Goal: Communication & Community: Answer question/provide support

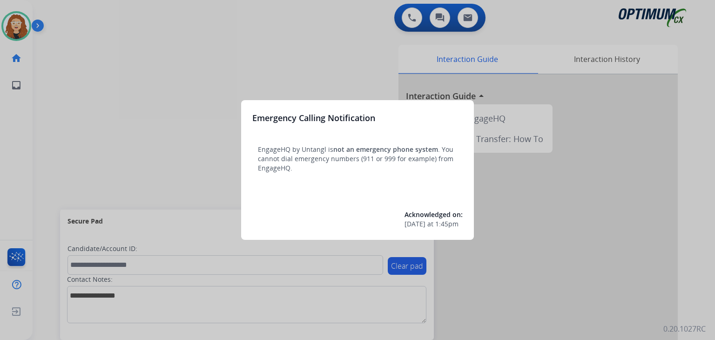
click at [125, 56] on div at bounding box center [357, 170] width 715 height 340
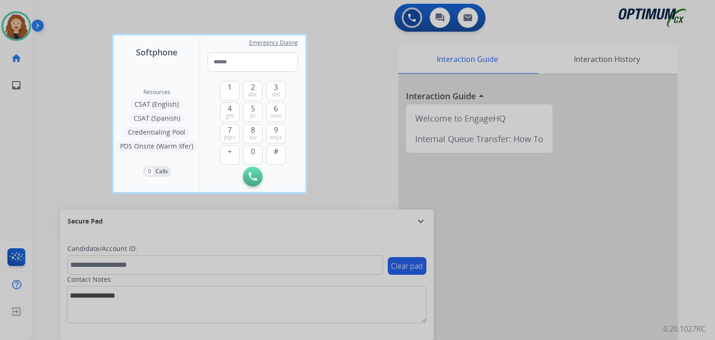
click at [50, 54] on div at bounding box center [357, 170] width 715 height 340
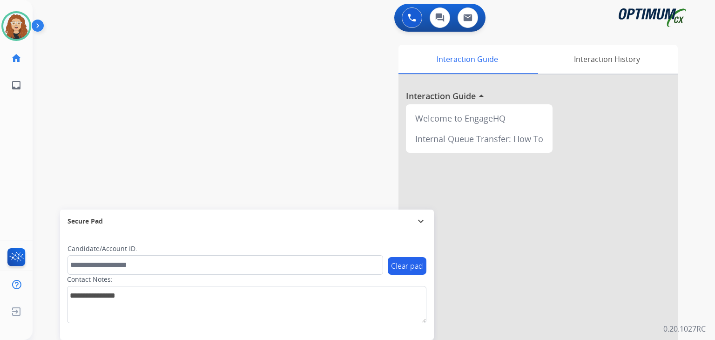
click at [65, 116] on div "swap_horiz Break voice bridge close_fullscreen Connect 3-Way Call merge_type Se…" at bounding box center [363, 228] width 660 height 388
click at [69, 107] on div "swap_horiz Break voice bridge close_fullscreen Connect 3-Way Call merge_type Se…" at bounding box center [363, 228] width 660 height 388
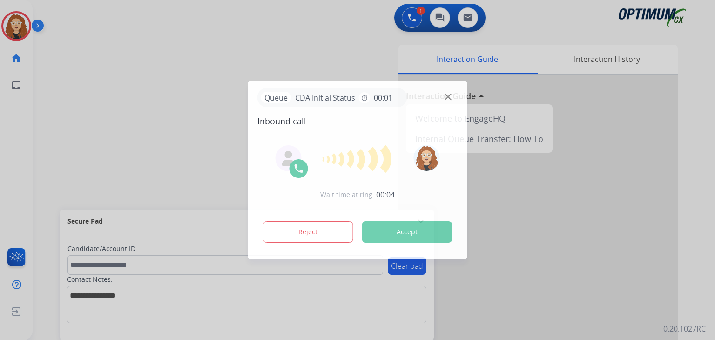
click at [629, 154] on div at bounding box center [357, 170] width 715 height 340
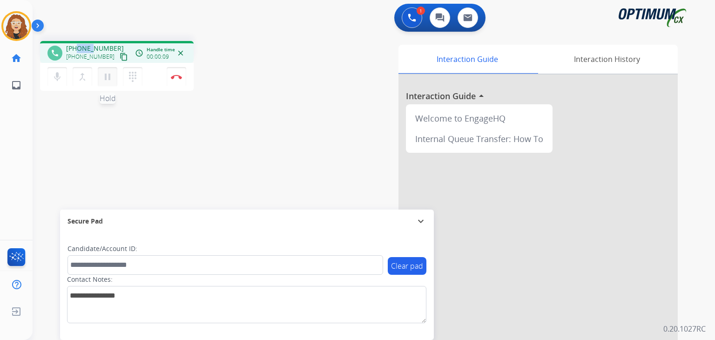
drag, startPoint x: 80, startPoint y: 45, endPoint x: 116, endPoint y: 68, distance: 42.9
click at [92, 45] on span "[PHONE_NUMBER]" at bounding box center [95, 48] width 58 height 9
click at [110, 144] on div "phone [PHONE_NUMBER] [PHONE_NUMBER] content_copy access_time Call metrics Queue…" at bounding box center [363, 228] width 660 height 388
drag, startPoint x: 75, startPoint y: 48, endPoint x: 104, endPoint y: 47, distance: 29.4
click at [114, 46] on div "[PHONE_NUMBER] [PHONE_NUMBER] content_copy" at bounding box center [97, 53] width 63 height 19
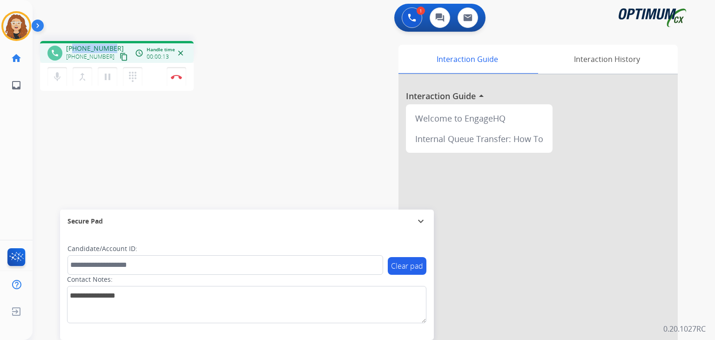
copy span "7879043735"
click at [178, 79] on button "Disconnect" at bounding box center [177, 77] width 20 height 20
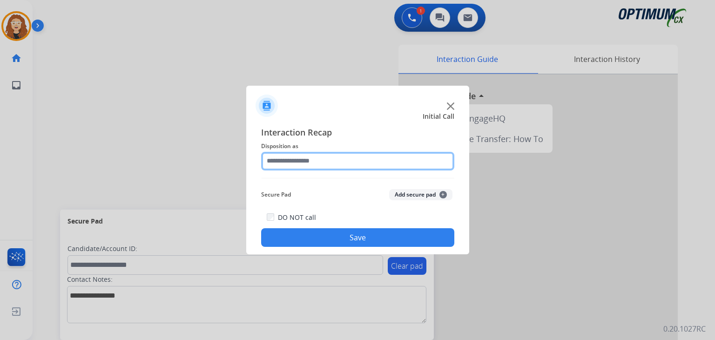
click at [300, 157] on input "text" at bounding box center [357, 161] width 193 height 19
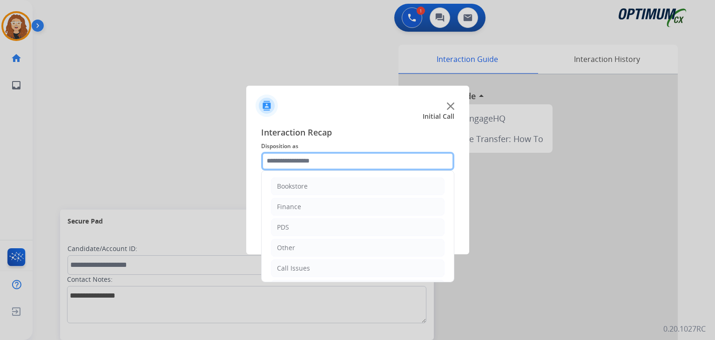
scroll to position [61, 0]
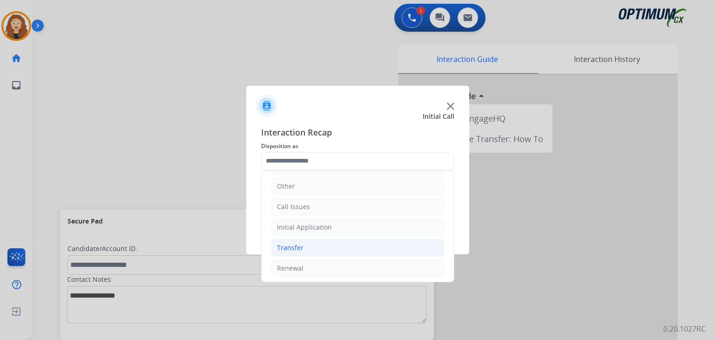
drag, startPoint x: 346, startPoint y: 264, endPoint x: 432, endPoint y: 241, distance: 88.8
click at [354, 264] on li "Renewal" at bounding box center [358, 268] width 174 height 18
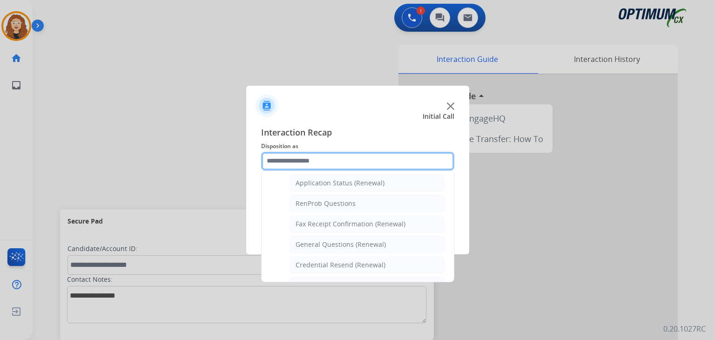
scroll to position [219, 0]
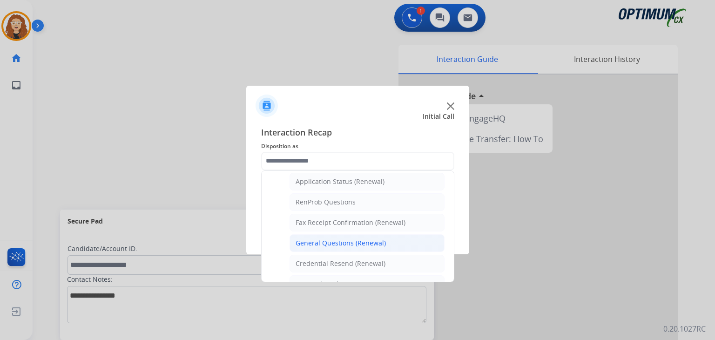
click at [386, 242] on li "General Questions (Renewal)" at bounding box center [367, 243] width 155 height 18
type input "**********"
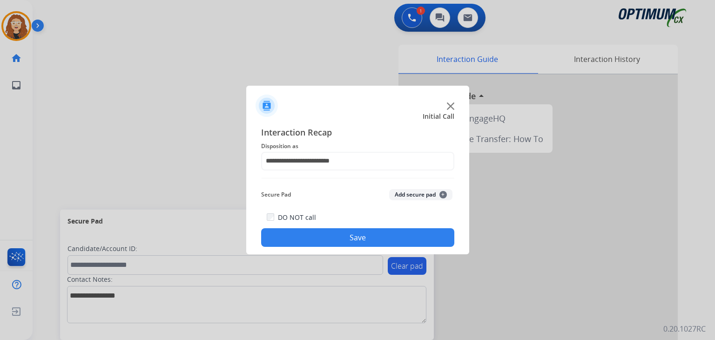
click at [382, 242] on button "Save" at bounding box center [357, 237] width 193 height 19
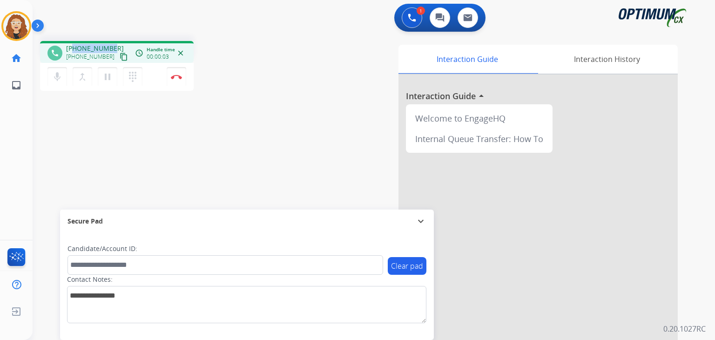
drag, startPoint x: 73, startPoint y: 47, endPoint x: 112, endPoint y: 43, distance: 38.9
click at [112, 44] on div "[PHONE_NUMBER] [PHONE_NUMBER] content_copy" at bounding box center [97, 53] width 63 height 19
copy span "8159998193"
click at [181, 74] on img at bounding box center [176, 76] width 11 height 5
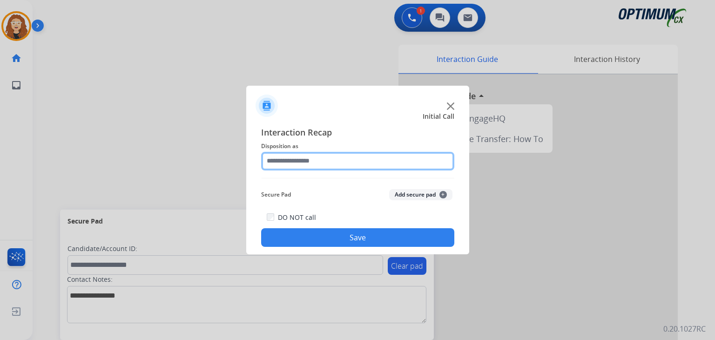
click at [305, 155] on input "text" at bounding box center [357, 161] width 193 height 19
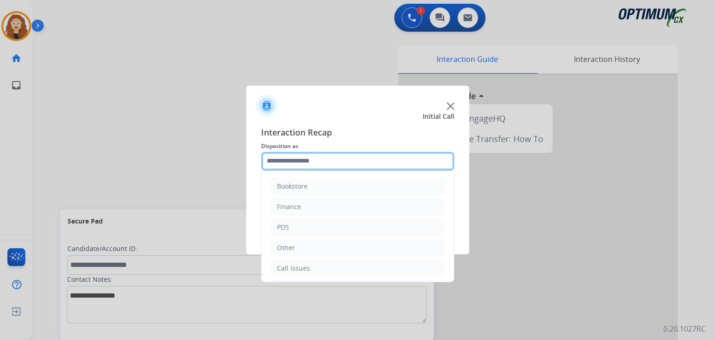
scroll to position [61, 0]
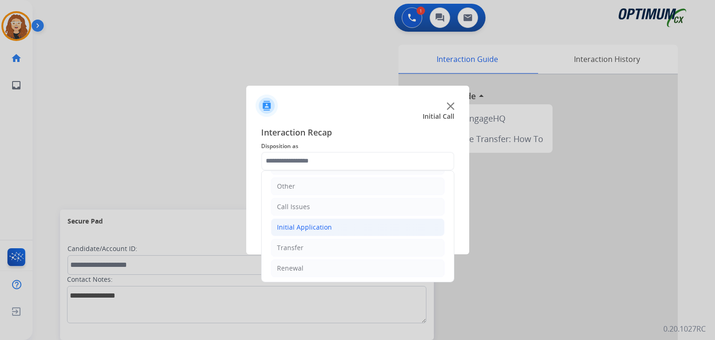
drag, startPoint x: 353, startPoint y: 228, endPoint x: 397, endPoint y: 229, distance: 43.8
click at [354, 228] on li "Initial Application" at bounding box center [358, 227] width 174 height 18
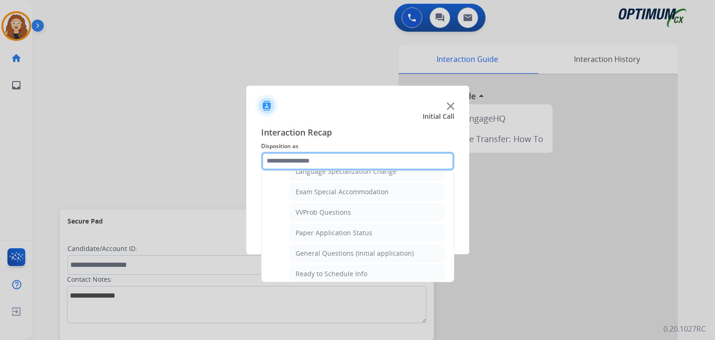
scroll to position [480, 0]
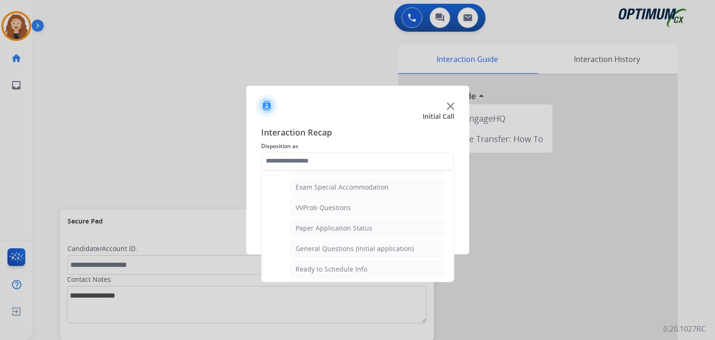
click at [399, 240] on li "General Questions (Initial application)" at bounding box center [367, 249] width 155 height 18
type input "**********"
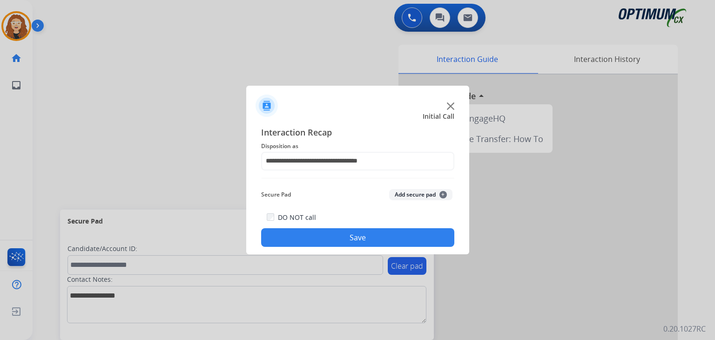
click at [397, 238] on button "Save" at bounding box center [357, 237] width 193 height 19
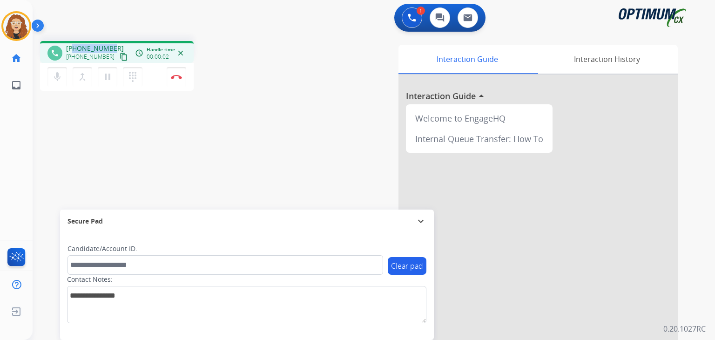
drag, startPoint x: 74, startPoint y: 47, endPoint x: 111, endPoint y: 42, distance: 36.7
click at [113, 41] on div "phone [PHONE_NUMBER] [PHONE_NUMBER] content_copy access_time Call metrics Queue…" at bounding box center [117, 52] width 154 height 22
copy span "2674017641"
click at [178, 79] on button "Disconnect" at bounding box center [177, 77] width 20 height 20
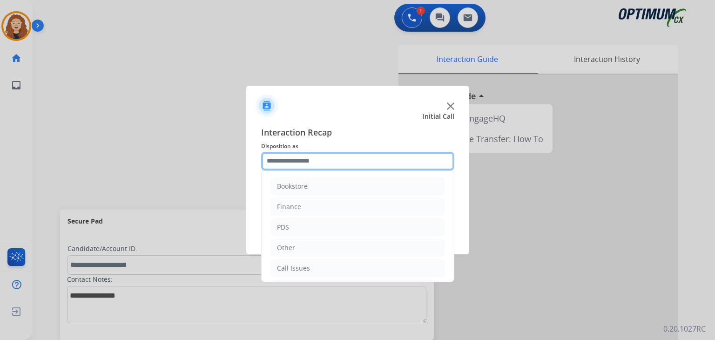
click at [346, 164] on input "text" at bounding box center [357, 161] width 193 height 19
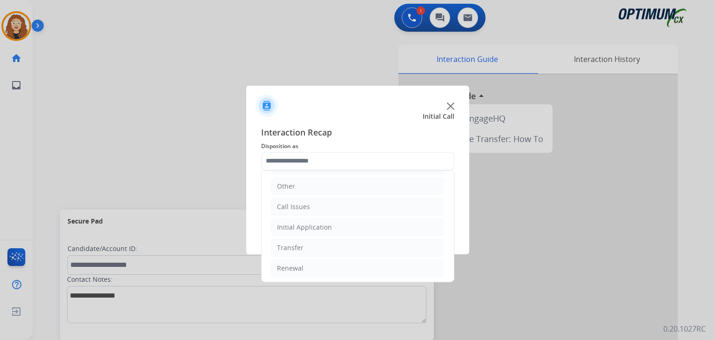
drag, startPoint x: 361, startPoint y: 264, endPoint x: 475, endPoint y: 237, distance: 117.7
click at [363, 264] on li "Renewal" at bounding box center [358, 268] width 174 height 18
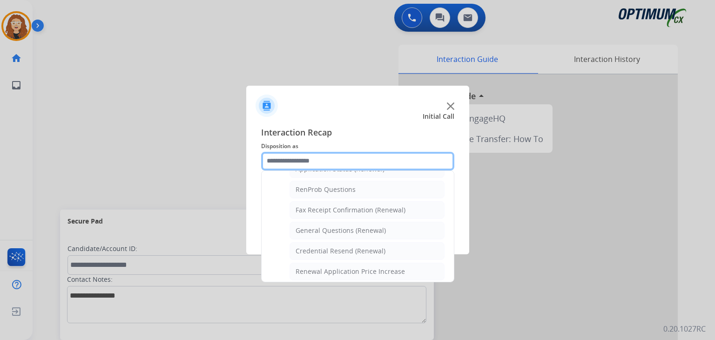
scroll to position [233, 0]
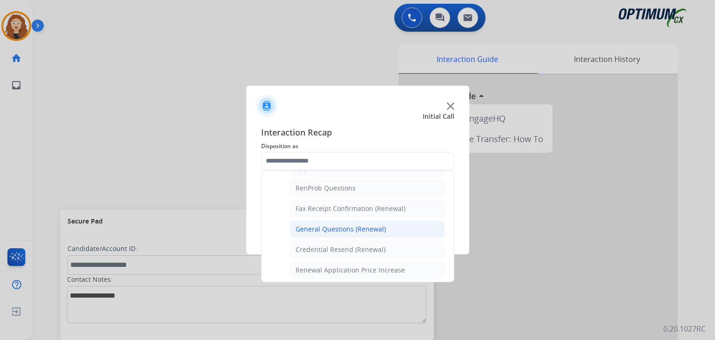
click at [380, 224] on div "General Questions (Renewal)" at bounding box center [341, 228] width 90 height 9
type input "**********"
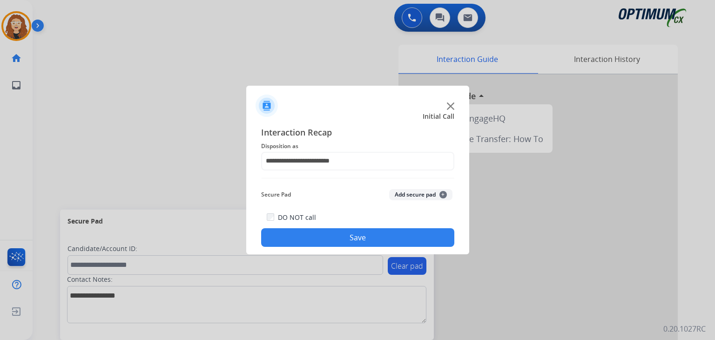
drag, startPoint x: 365, startPoint y: 234, endPoint x: 282, endPoint y: 86, distance: 169.7
click at [361, 230] on button "Save" at bounding box center [357, 237] width 193 height 19
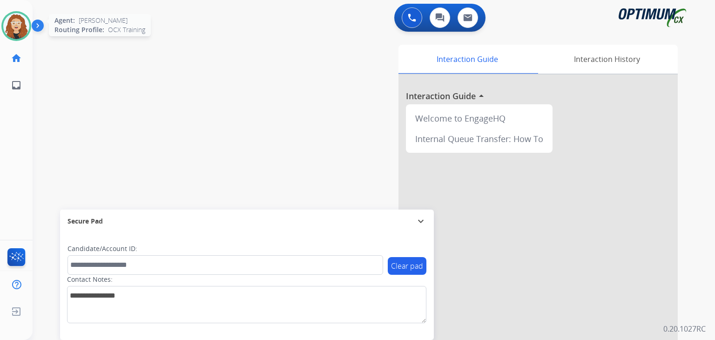
click at [19, 20] on img at bounding box center [16, 26] width 26 height 26
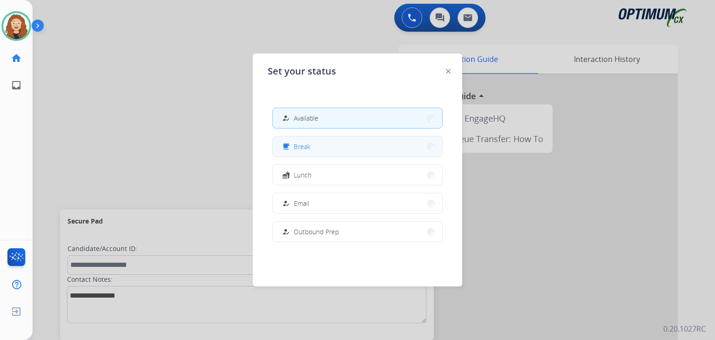
click at [300, 140] on button "free_breakfast Break" at bounding box center [357, 146] width 169 height 20
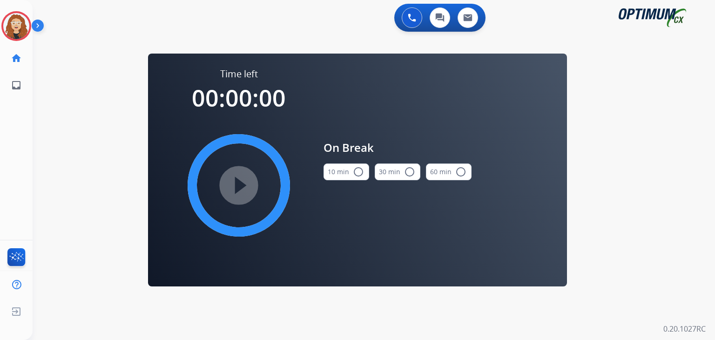
drag, startPoint x: 359, startPoint y: 172, endPoint x: 287, endPoint y: 184, distance: 73.2
click at [359, 172] on mat-icon "radio_button_unchecked" at bounding box center [358, 171] width 11 height 11
click at [241, 187] on mat-icon "play_circle_filled" at bounding box center [238, 185] width 11 height 11
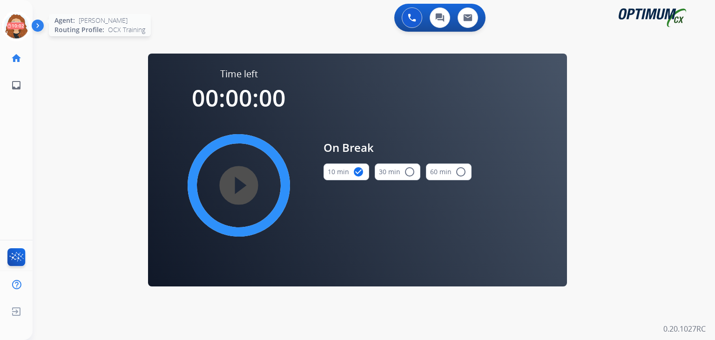
click at [17, 27] on icon at bounding box center [16, 26] width 30 height 30
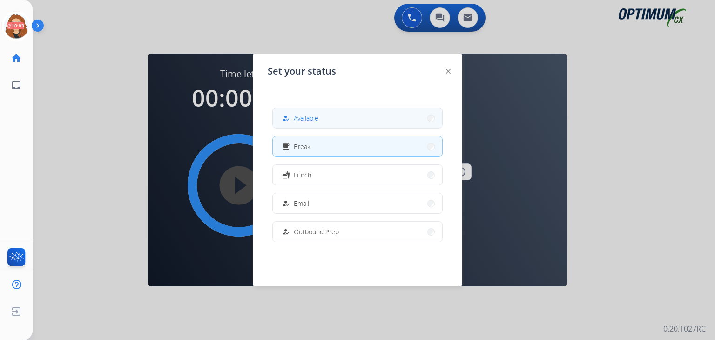
click at [304, 115] on span "Available" at bounding box center [306, 118] width 25 height 10
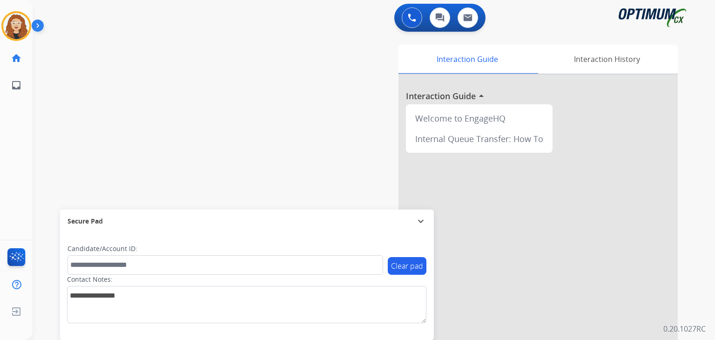
click at [54, 92] on div "swap_horiz Break voice bridge close_fullscreen Connect 3-Way Call merge_type Se…" at bounding box center [363, 228] width 660 height 388
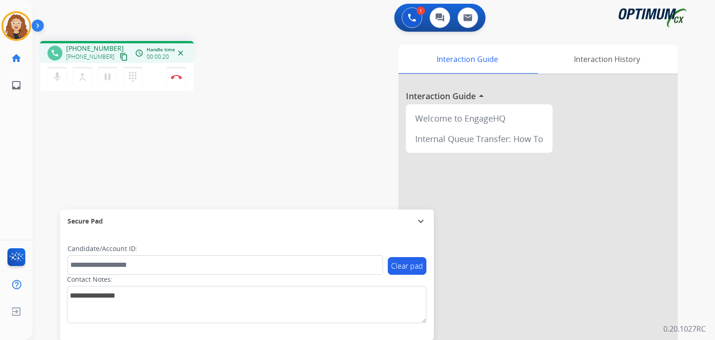
click at [62, 166] on div "phone [PHONE_NUMBER] [PHONE_NUMBER] content_copy access_time Call metrics Queue…" at bounding box center [363, 228] width 660 height 388
drag, startPoint x: 73, startPoint y: 47, endPoint x: 112, endPoint y: 44, distance: 39.7
click at [112, 44] on div "[PHONE_NUMBER] [PHONE_NUMBER] content_copy" at bounding box center [97, 53] width 63 height 19
copy span "9393349823"
click at [178, 77] on img at bounding box center [176, 76] width 11 height 5
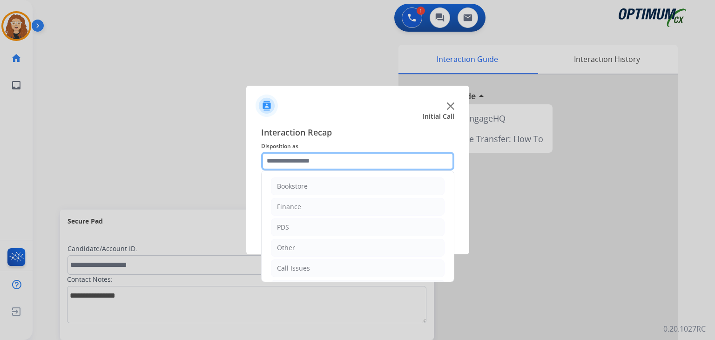
click at [278, 154] on input "text" at bounding box center [357, 161] width 193 height 19
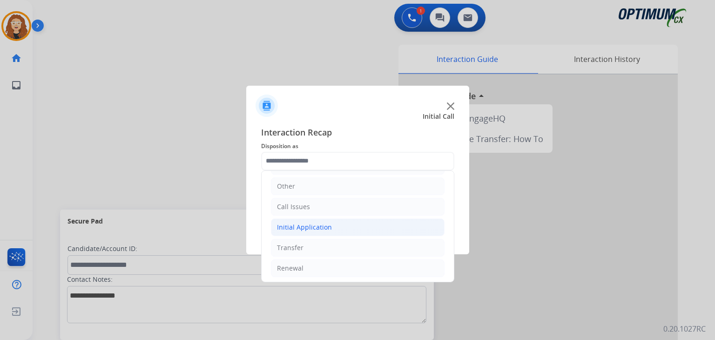
click at [337, 225] on li "Initial Application" at bounding box center [358, 227] width 174 height 18
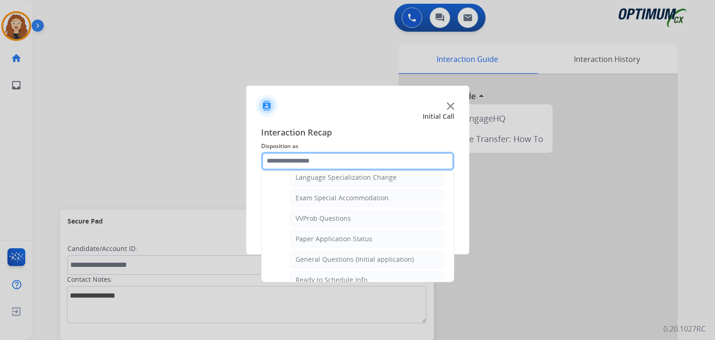
scroll to position [471, 0]
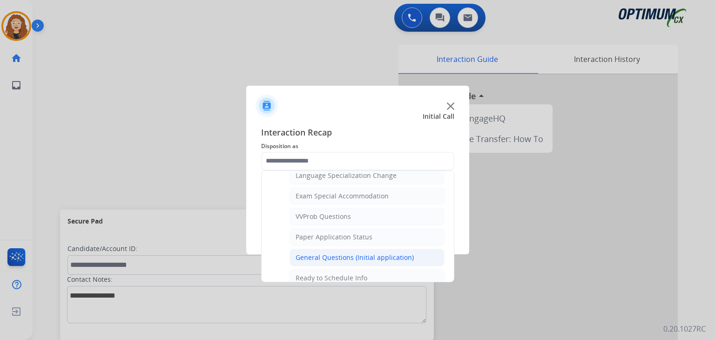
click at [410, 252] on li "General Questions (Initial application)" at bounding box center [367, 258] width 155 height 18
type input "**********"
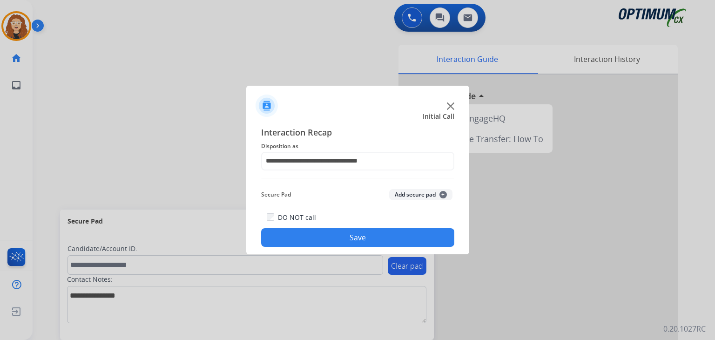
click at [387, 236] on button "Save" at bounding box center [357, 237] width 193 height 19
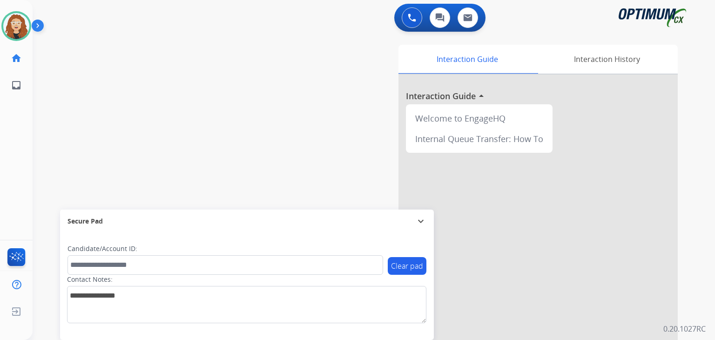
click at [70, 101] on div "swap_horiz Break voice bridge close_fullscreen Connect 3-Way Call merge_type Se…" at bounding box center [363, 228] width 660 height 388
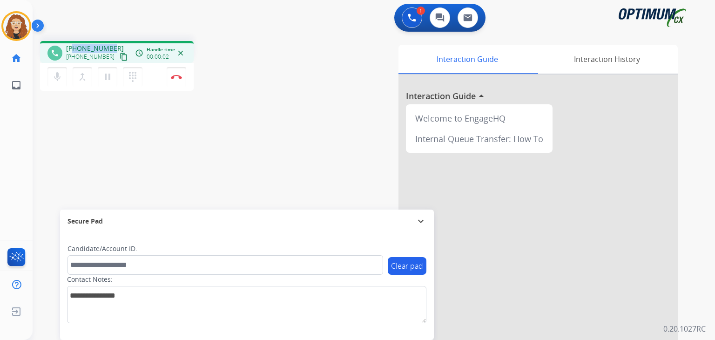
drag, startPoint x: 73, startPoint y: 47, endPoint x: 112, endPoint y: 46, distance: 38.7
click at [112, 46] on div "[PHONE_NUMBER] [PHONE_NUMBER] content_copy" at bounding box center [97, 53] width 63 height 19
copy span "5049752068"
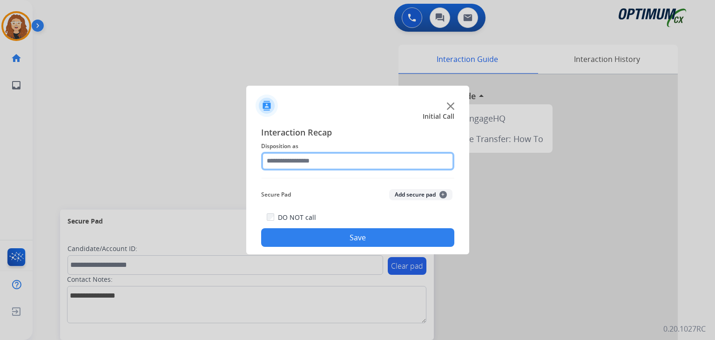
click at [331, 163] on input "text" at bounding box center [357, 161] width 193 height 19
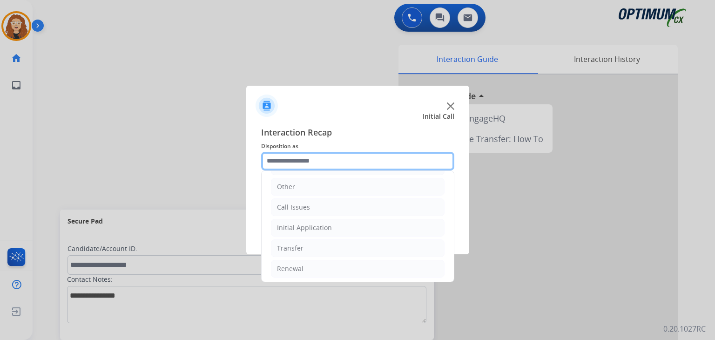
scroll to position [61, 0]
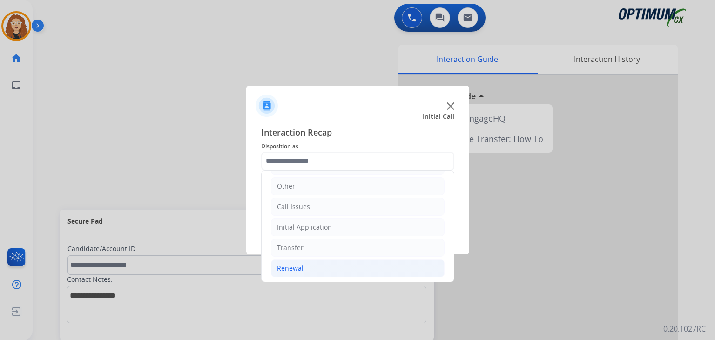
click at [306, 261] on li "Renewal" at bounding box center [358, 268] width 174 height 18
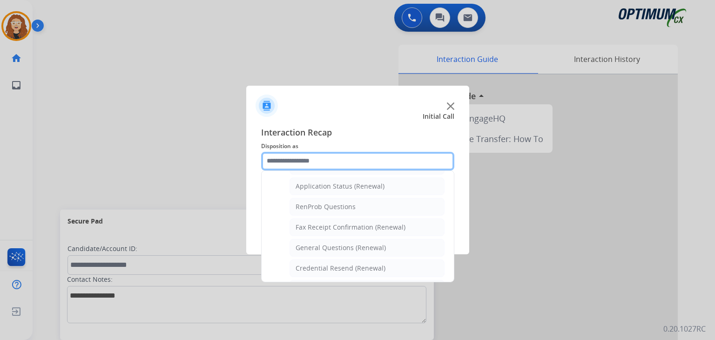
scroll to position [223, 0]
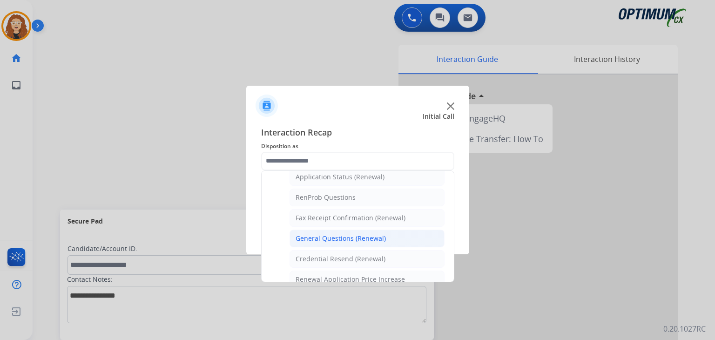
click at [392, 238] on li "General Questions (Renewal)" at bounding box center [367, 239] width 155 height 18
type input "**********"
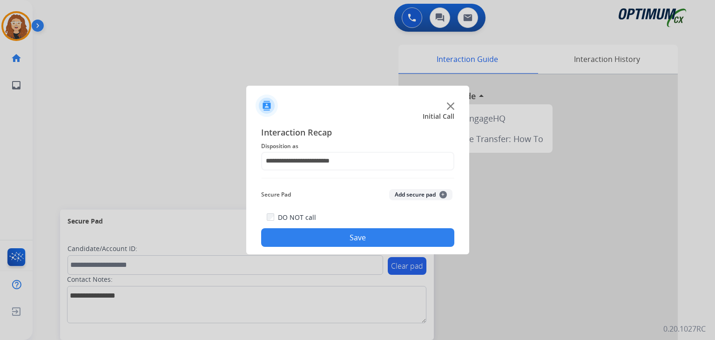
click at [369, 235] on button "Save" at bounding box center [357, 237] width 193 height 19
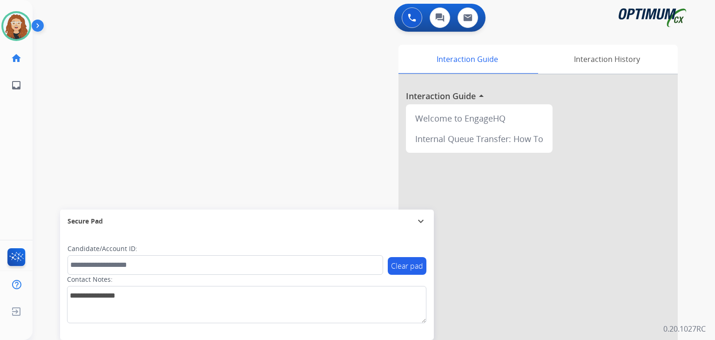
click at [59, 109] on div "swap_horiz Break voice bridge close_fullscreen Connect 3-Way Call merge_type Se…" at bounding box center [363, 228] width 660 height 388
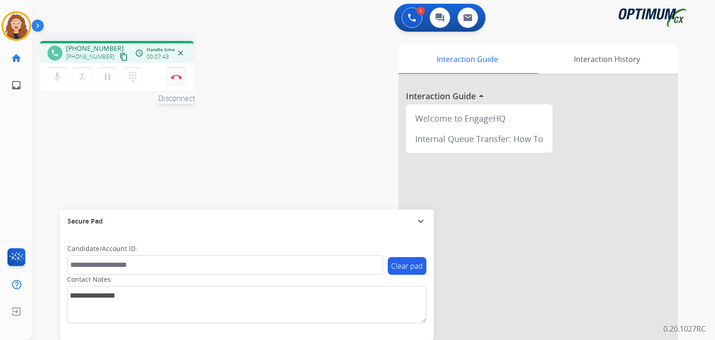
click at [178, 78] on img at bounding box center [176, 76] width 11 height 5
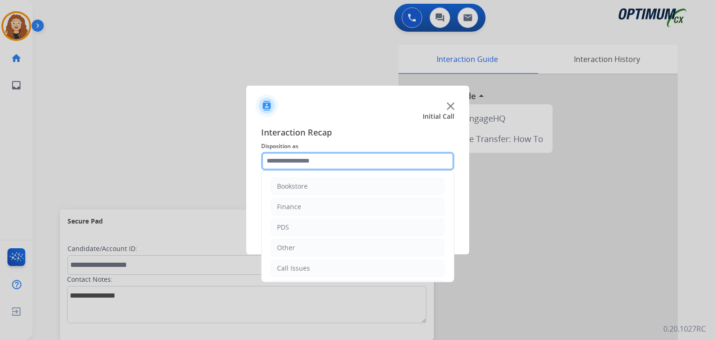
click at [302, 161] on input "text" at bounding box center [357, 161] width 193 height 19
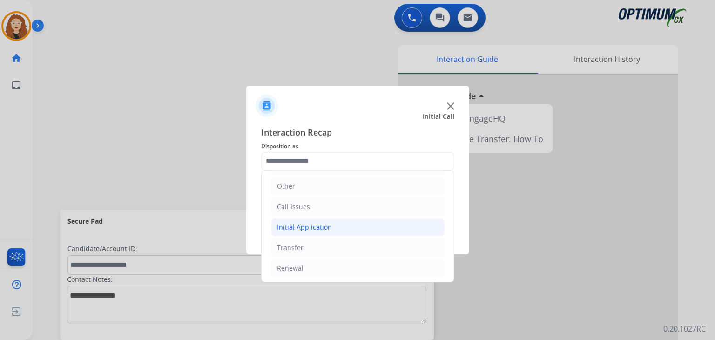
click at [351, 226] on li "Initial Application" at bounding box center [358, 227] width 174 height 18
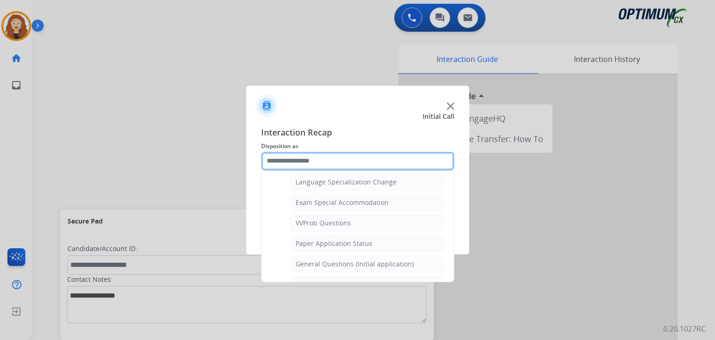
scroll to position [477, 0]
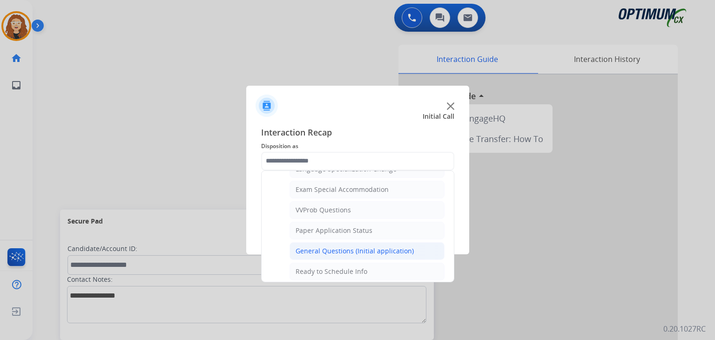
click at [411, 246] on li "General Questions (Initial application)" at bounding box center [367, 251] width 155 height 18
type input "**********"
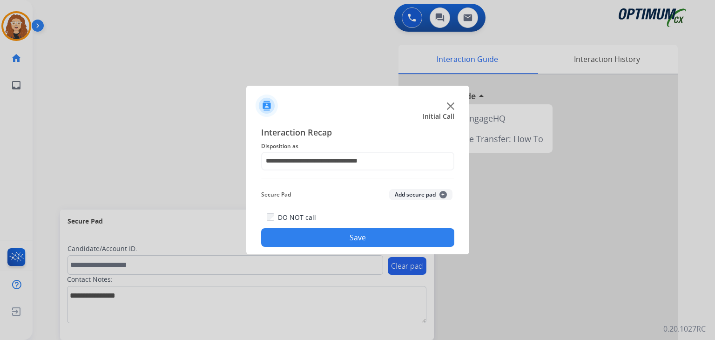
click at [399, 240] on button "Save" at bounding box center [357, 237] width 193 height 19
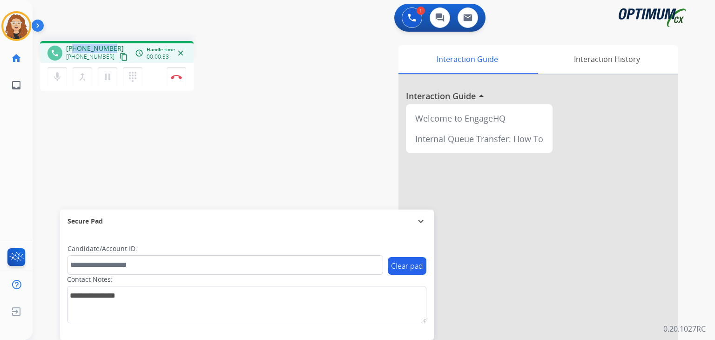
drag, startPoint x: 75, startPoint y: 48, endPoint x: 110, endPoint y: 46, distance: 35.5
click at [110, 46] on span "[PHONE_NUMBER]" at bounding box center [95, 48] width 58 height 9
copy span "7192055915"
click at [177, 79] on img at bounding box center [176, 76] width 11 height 5
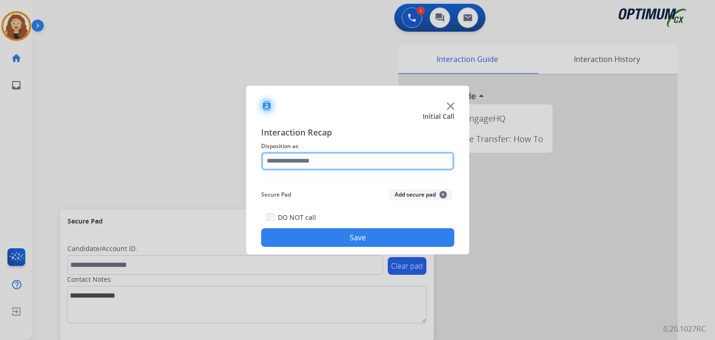
click at [318, 162] on input "text" at bounding box center [357, 161] width 193 height 19
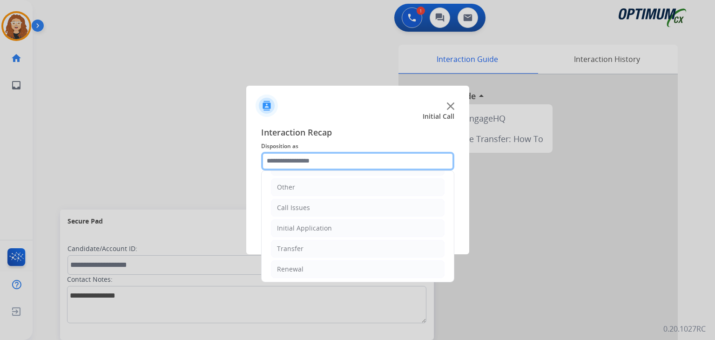
scroll to position [61, 0]
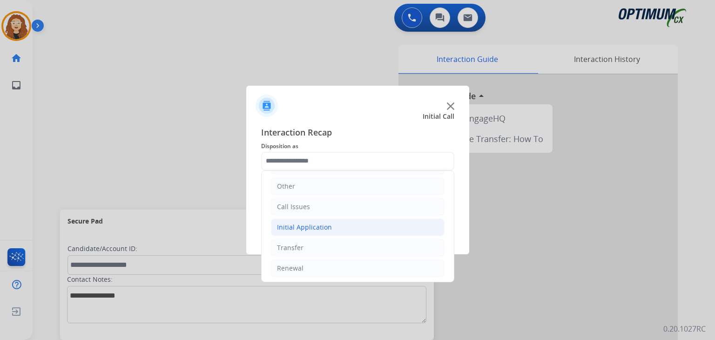
click at [328, 226] on div "Initial Application" at bounding box center [304, 227] width 55 height 9
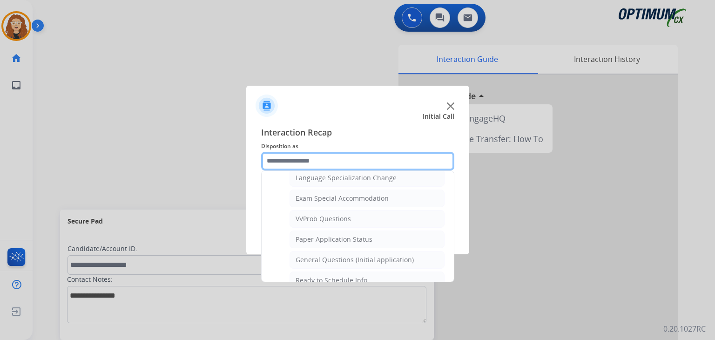
scroll to position [484, 0]
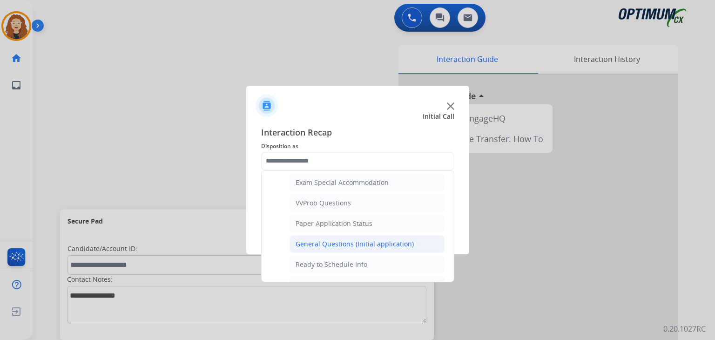
click at [387, 239] on div "General Questions (Initial application)" at bounding box center [355, 243] width 118 height 9
type input "**********"
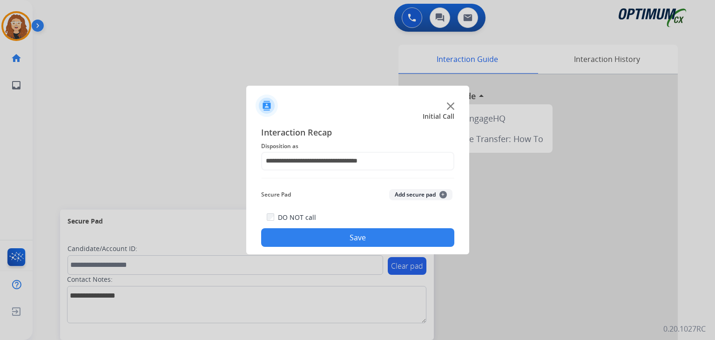
click at [387, 239] on button "Save" at bounding box center [357, 237] width 193 height 19
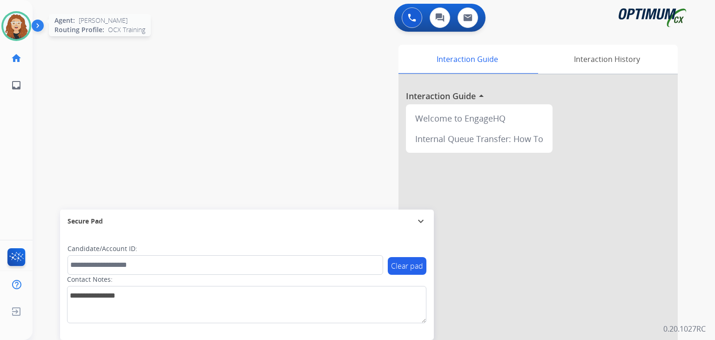
click at [17, 17] on img at bounding box center [16, 26] width 26 height 26
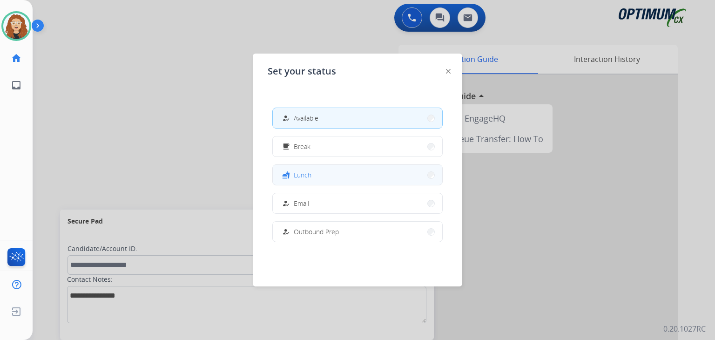
click at [358, 170] on button "fastfood Lunch" at bounding box center [357, 175] width 169 height 20
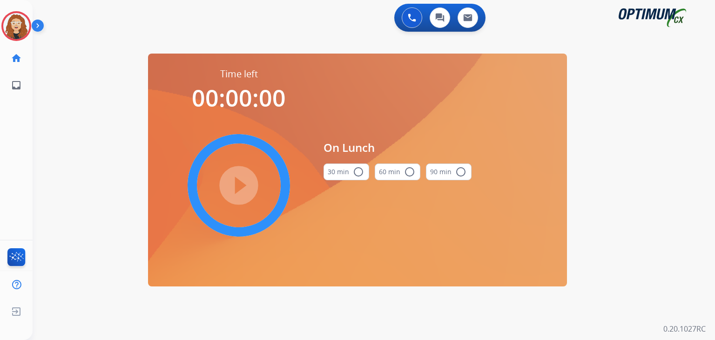
click at [356, 172] on mat-icon "radio_button_unchecked" at bounding box center [358, 171] width 11 height 11
click at [243, 188] on mat-icon "play_circle_filled" at bounding box center [238, 185] width 11 height 11
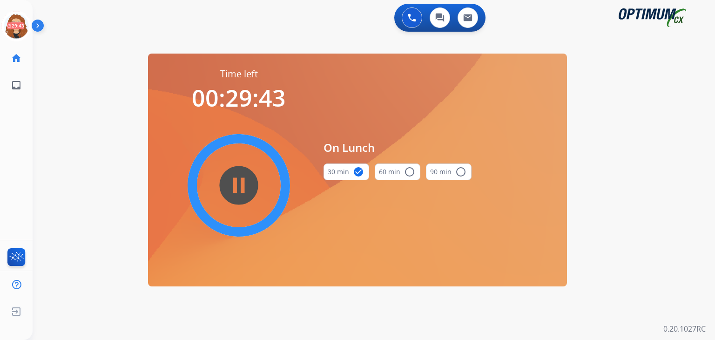
click at [59, 116] on div "0 Voice Interactions 0 Chat Interactions 0 Email Interactions swap_horiz Break …" at bounding box center [374, 170] width 682 height 340
click at [19, 26] on icon at bounding box center [16, 26] width 30 height 30
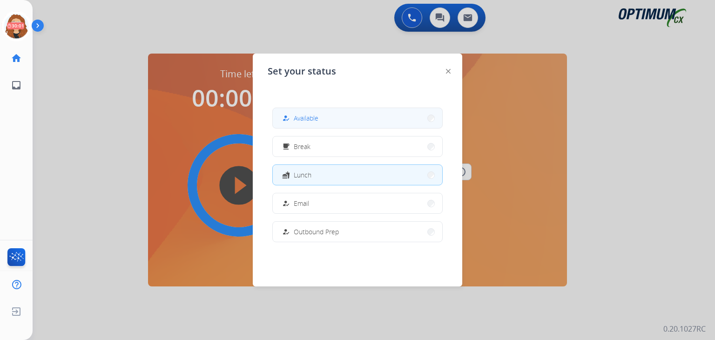
click at [309, 120] on span "Available" at bounding box center [306, 118] width 25 height 10
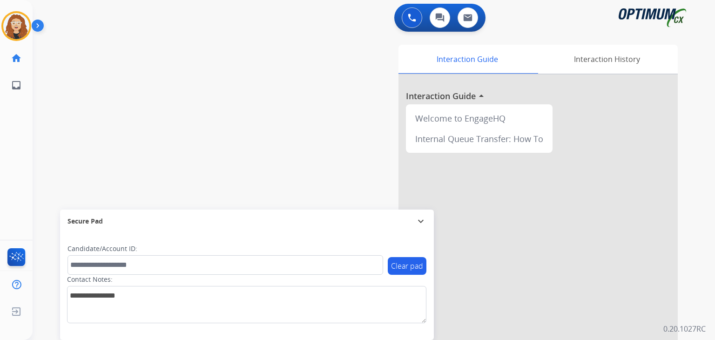
click at [68, 132] on div "swap_horiz Break voice bridge close_fullscreen Connect 3-Way Call merge_type Se…" at bounding box center [363, 228] width 660 height 388
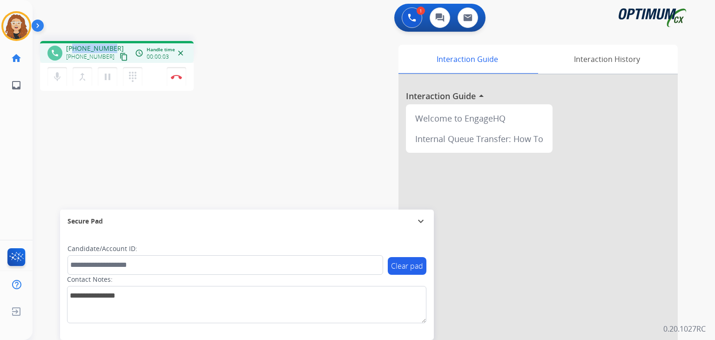
drag, startPoint x: 74, startPoint y: 48, endPoint x: 109, endPoint y: 45, distance: 36.0
click at [109, 45] on span "[PHONE_NUMBER]" at bounding box center [95, 48] width 58 height 9
copy span "8082556347"
click at [179, 79] on button "Disconnect" at bounding box center [177, 77] width 20 height 20
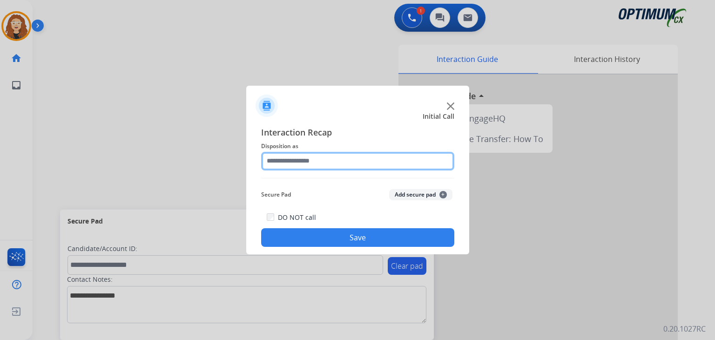
click at [294, 162] on input "text" at bounding box center [357, 161] width 193 height 19
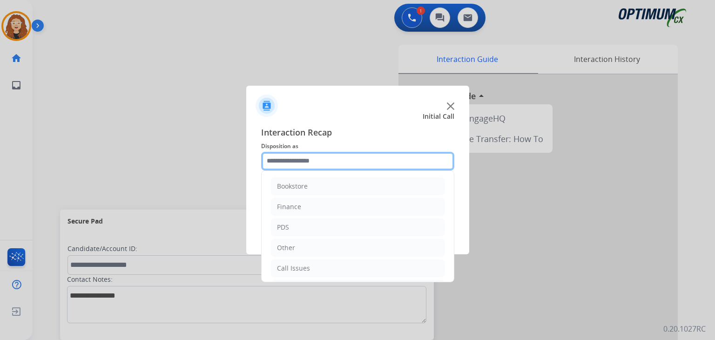
scroll to position [61, 0]
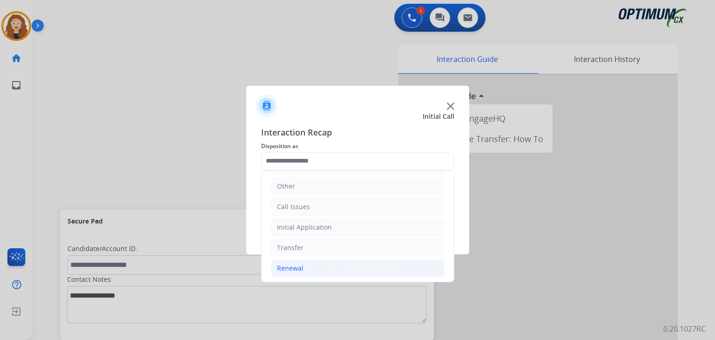
click at [331, 263] on li "Renewal" at bounding box center [358, 268] width 174 height 18
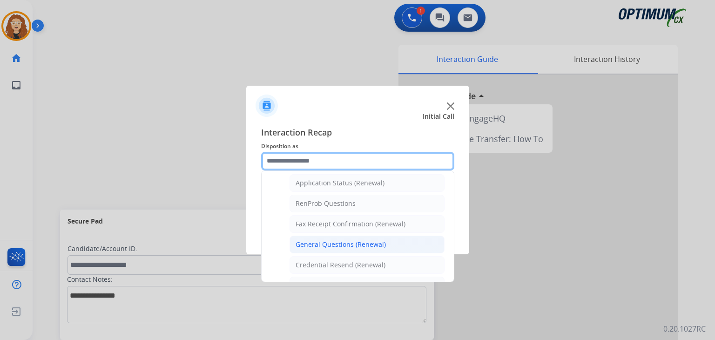
scroll to position [219, 0]
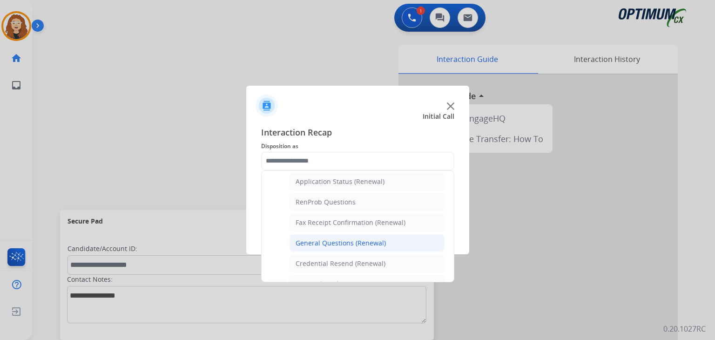
click at [396, 239] on li "General Questions (Renewal)" at bounding box center [367, 243] width 155 height 18
type input "**********"
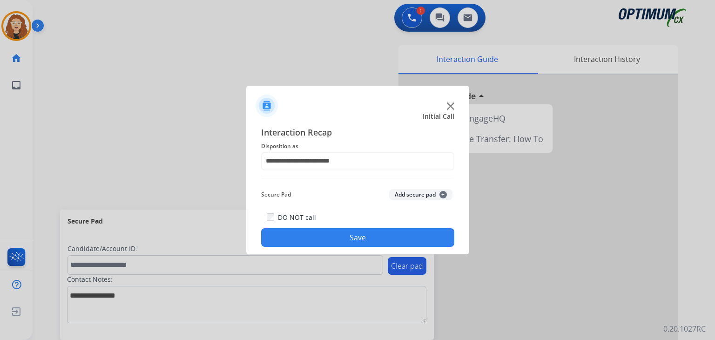
click at [389, 238] on button "Save" at bounding box center [357, 237] width 193 height 19
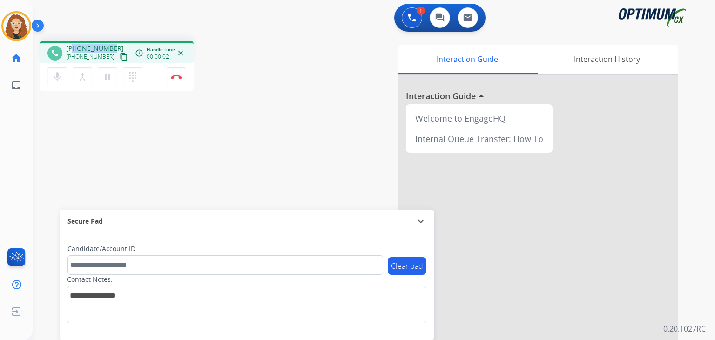
drag, startPoint x: 74, startPoint y: 47, endPoint x: 110, endPoint y: 41, distance: 36.4
click at [111, 40] on div "phone [PHONE_NUMBER] [PHONE_NUMBER] content_copy access_time Call metrics Queue…" at bounding box center [363, 228] width 660 height 388
copy span "7324253670"
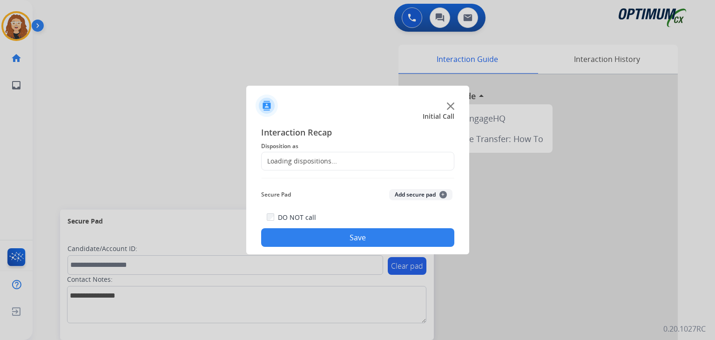
click at [176, 74] on div at bounding box center [357, 170] width 715 height 340
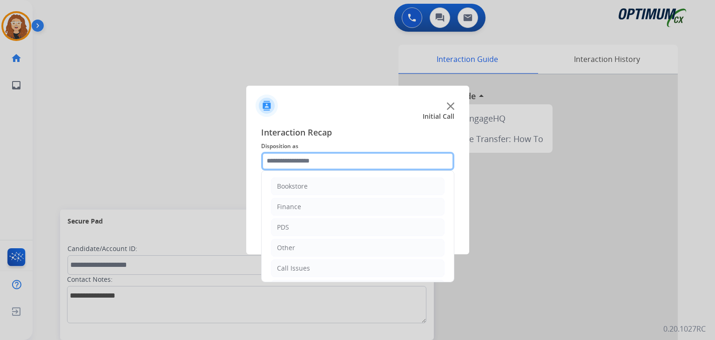
click at [296, 158] on input "text" at bounding box center [357, 161] width 193 height 19
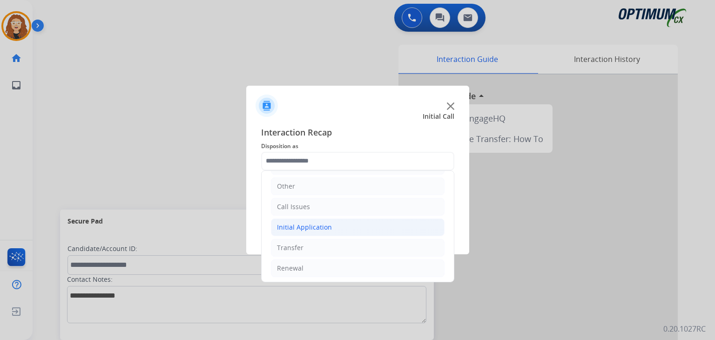
drag, startPoint x: 358, startPoint y: 226, endPoint x: 388, endPoint y: 237, distance: 31.2
click at [359, 226] on li "Initial Application" at bounding box center [358, 227] width 174 height 18
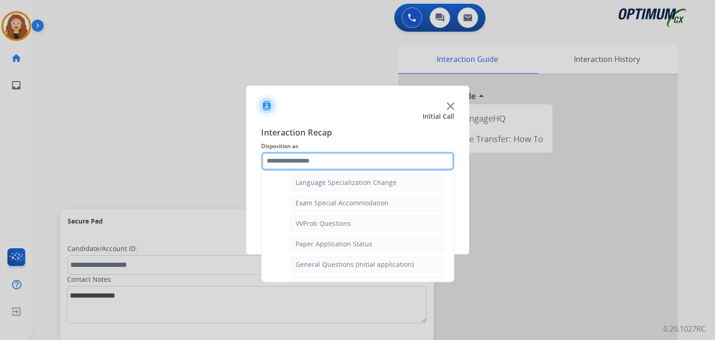
scroll to position [471, 0]
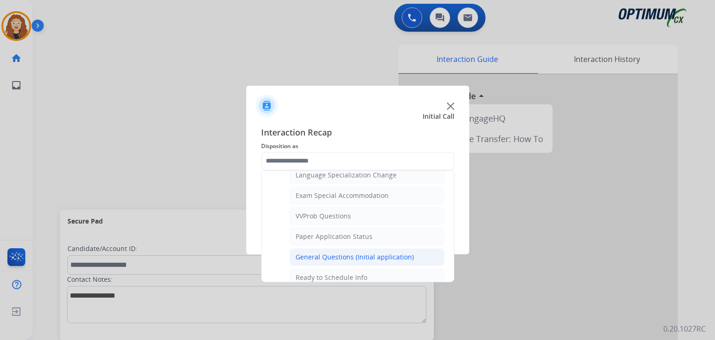
click at [413, 250] on li "General Questions (Initial application)" at bounding box center [367, 257] width 155 height 18
type input "**********"
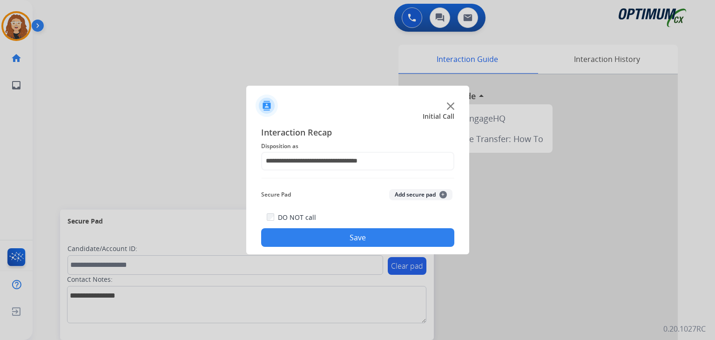
click at [398, 239] on button "Save" at bounding box center [357, 237] width 193 height 19
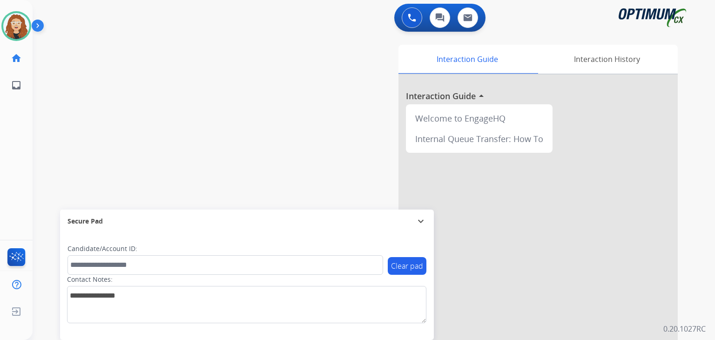
drag, startPoint x: 50, startPoint y: 122, endPoint x: 47, endPoint y: 128, distance: 6.1
click at [48, 125] on div "swap_horiz Break voice bridge close_fullscreen Connect 3-Way Call merge_type Se…" at bounding box center [363, 228] width 660 height 388
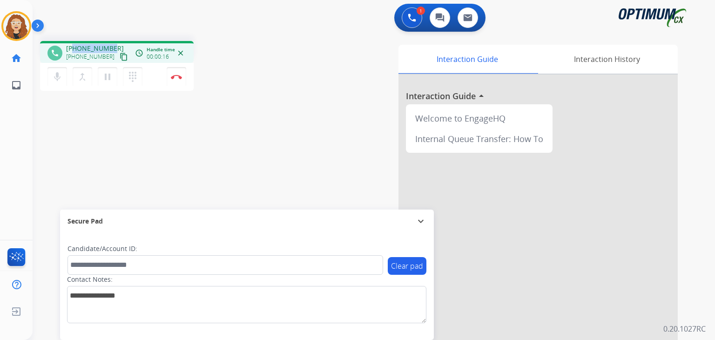
drag, startPoint x: 74, startPoint y: 47, endPoint x: 110, endPoint y: 47, distance: 36.3
click at [110, 47] on span "[PHONE_NUMBER]" at bounding box center [95, 48] width 58 height 9
copy span "7703890038"
click at [179, 79] on button "Disconnect" at bounding box center [177, 77] width 20 height 20
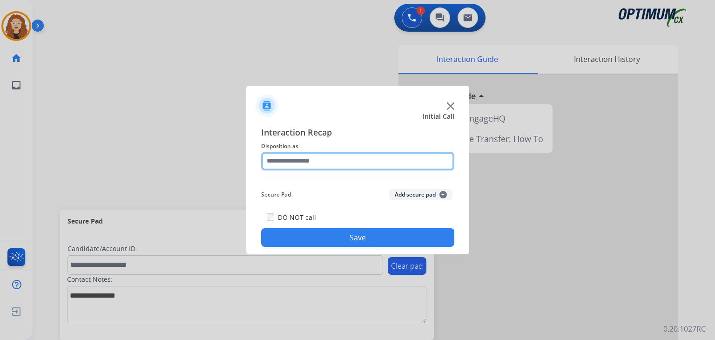
click at [295, 165] on input "text" at bounding box center [357, 161] width 193 height 19
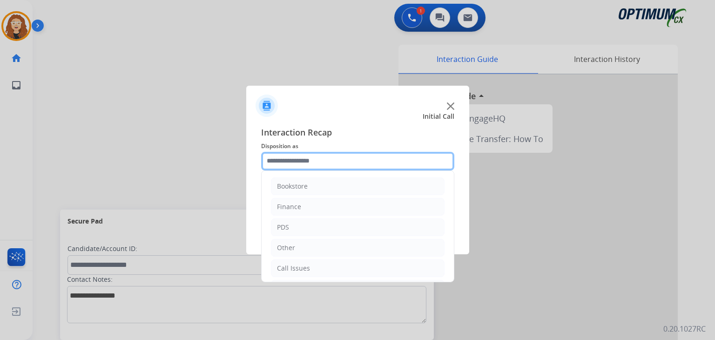
scroll to position [61, 0]
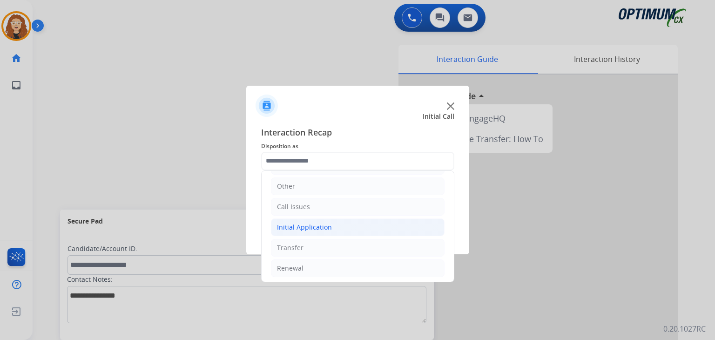
click at [310, 225] on div "Initial Application" at bounding box center [304, 227] width 55 height 9
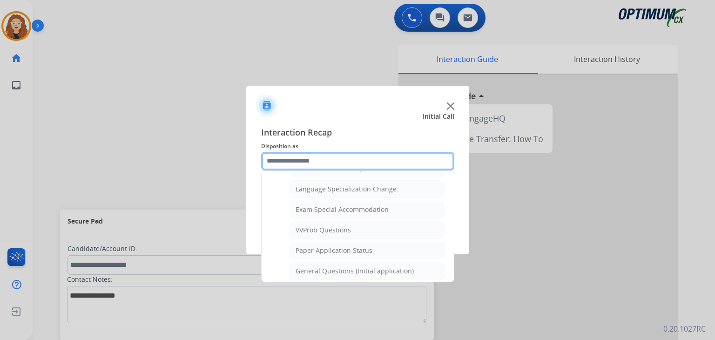
scroll to position [464, 0]
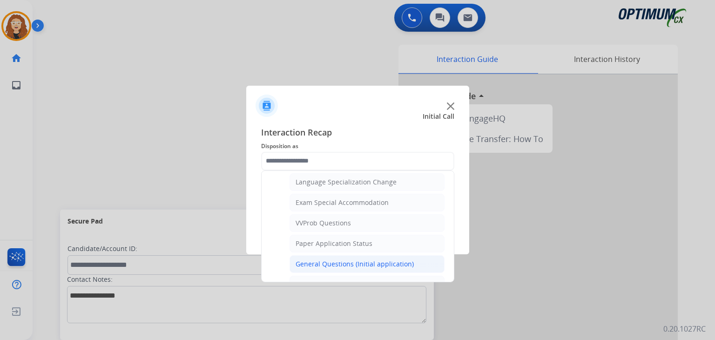
click at [398, 259] on div "General Questions (Initial application)" at bounding box center [355, 263] width 118 height 9
type input "**********"
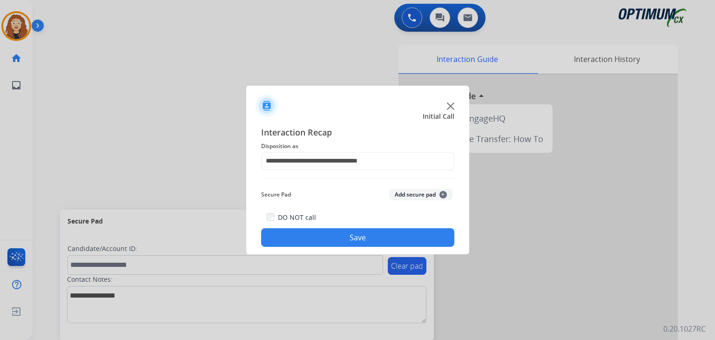
click at [372, 238] on button "Save" at bounding box center [357, 237] width 193 height 19
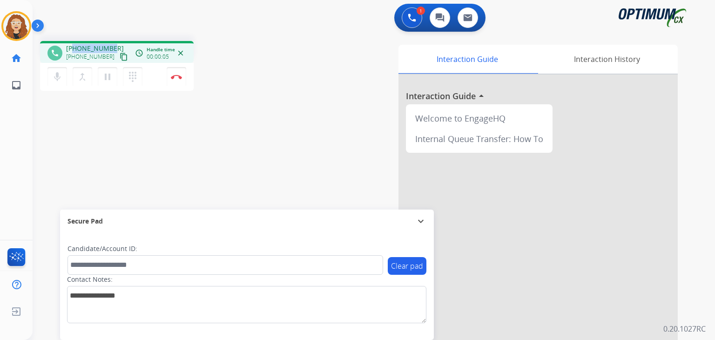
drag, startPoint x: 74, startPoint y: 48, endPoint x: 110, endPoint y: 44, distance: 36.1
click at [110, 44] on span "[PHONE_NUMBER]" at bounding box center [95, 48] width 58 height 9
copy span "6625795602"
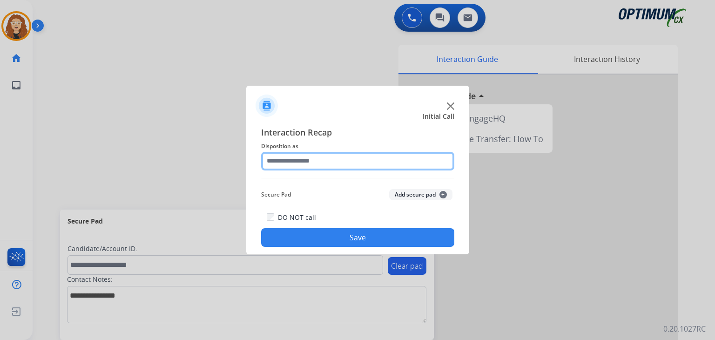
click at [347, 161] on input "text" at bounding box center [357, 161] width 193 height 19
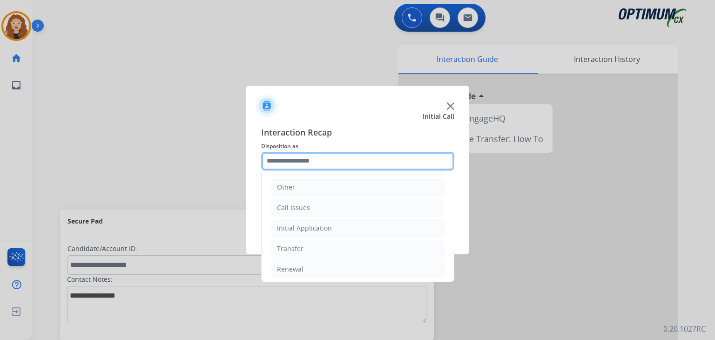
scroll to position [61, 0]
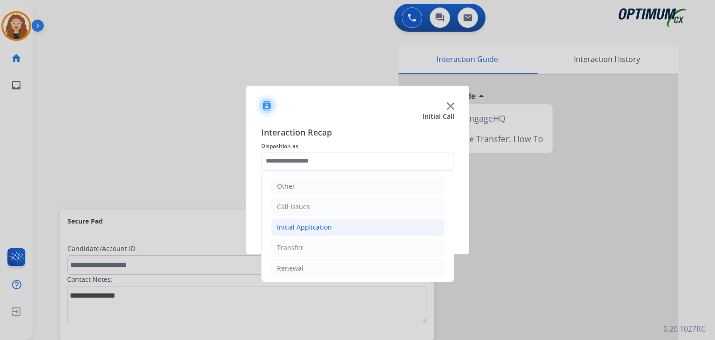
click at [310, 229] on div "Initial Application" at bounding box center [304, 227] width 55 height 9
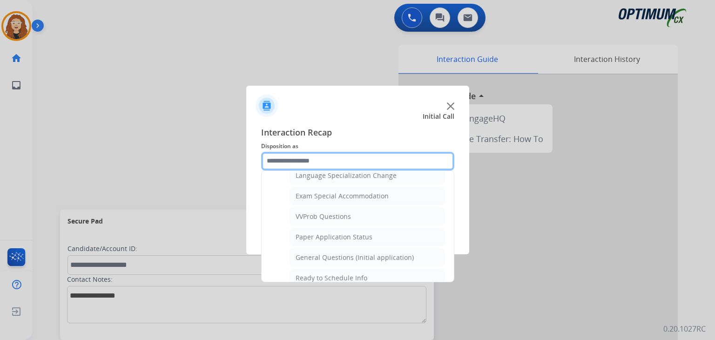
scroll to position [475, 0]
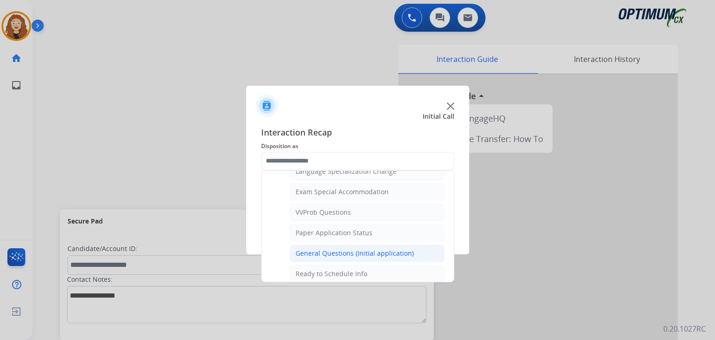
click at [390, 249] on div "General Questions (Initial application)" at bounding box center [355, 253] width 118 height 9
type input "**********"
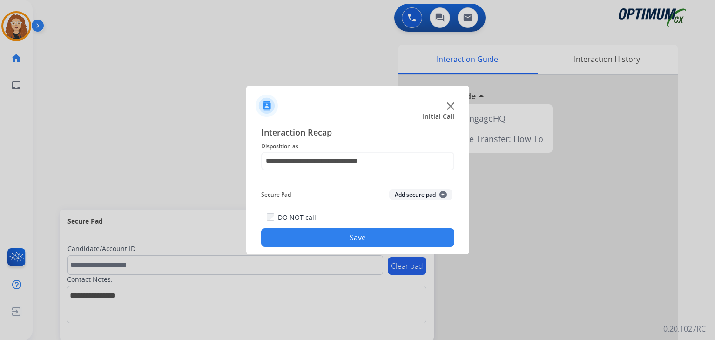
click at [383, 243] on button "Save" at bounding box center [357, 237] width 193 height 19
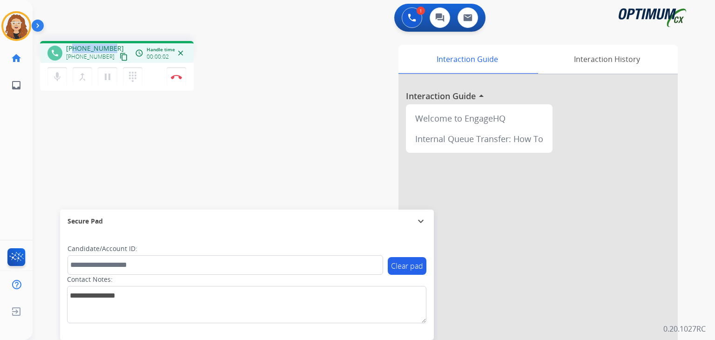
drag, startPoint x: 74, startPoint y: 47, endPoint x: 112, endPoint y: 40, distance: 38.0
click at [112, 40] on div "phone [PHONE_NUMBER] [PHONE_NUMBER] content_copy access_time Call metrics Queue…" at bounding box center [363, 228] width 660 height 388
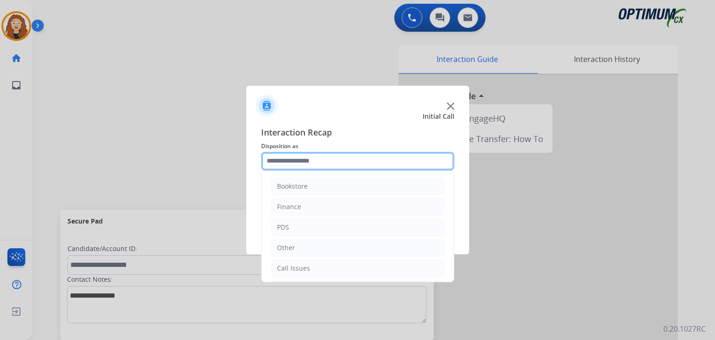
click at [297, 156] on input "text" at bounding box center [357, 161] width 193 height 19
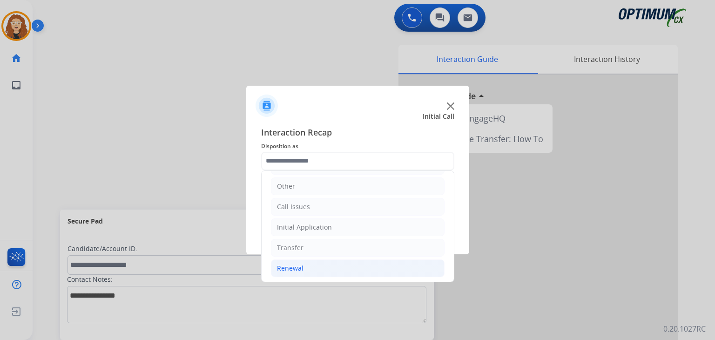
click at [322, 270] on li "Renewal" at bounding box center [358, 268] width 174 height 18
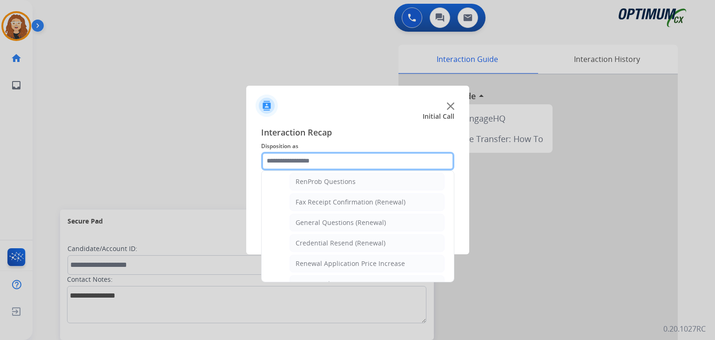
scroll to position [243, 0]
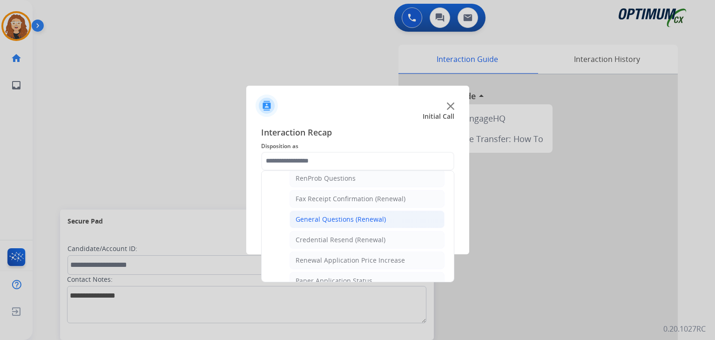
click at [390, 217] on li "General Questions (Renewal)" at bounding box center [367, 219] width 155 height 18
type input "**********"
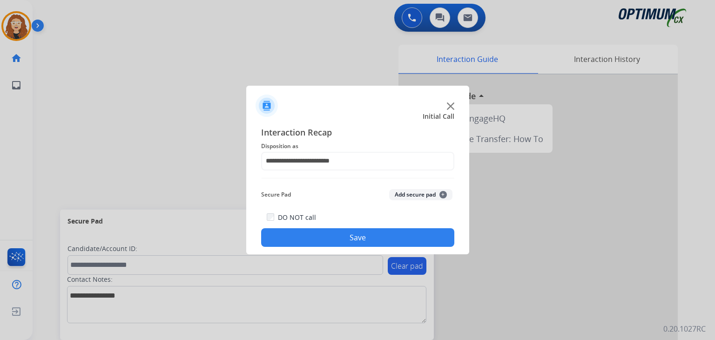
click at [375, 244] on button "Save" at bounding box center [357, 237] width 193 height 19
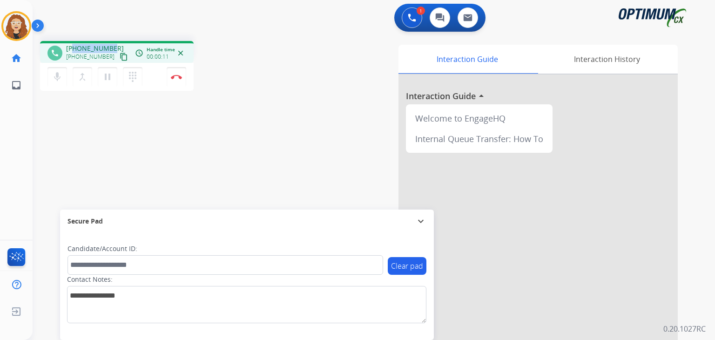
drag, startPoint x: 73, startPoint y: 48, endPoint x: 115, endPoint y: 48, distance: 42.8
click at [115, 46] on div "[PHONE_NUMBER] [PHONE_NUMBER] content_copy" at bounding box center [97, 53] width 63 height 19
click at [176, 78] on img at bounding box center [176, 76] width 11 height 5
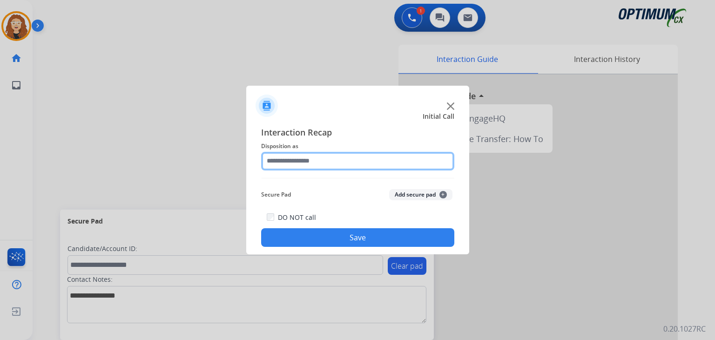
click at [292, 163] on input "text" at bounding box center [357, 161] width 193 height 19
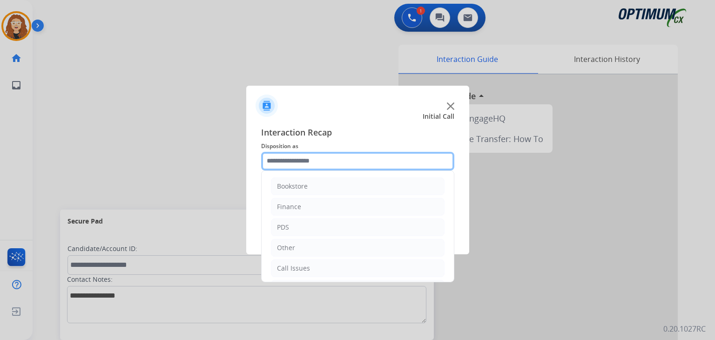
scroll to position [61, 0]
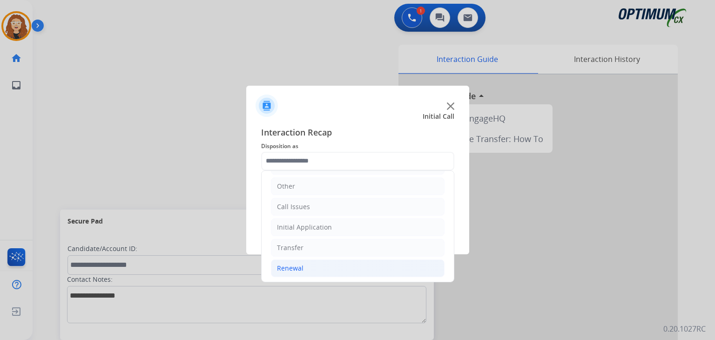
drag, startPoint x: 346, startPoint y: 269, endPoint x: 422, endPoint y: 260, distance: 76.3
click at [351, 269] on li "Renewal" at bounding box center [358, 268] width 174 height 18
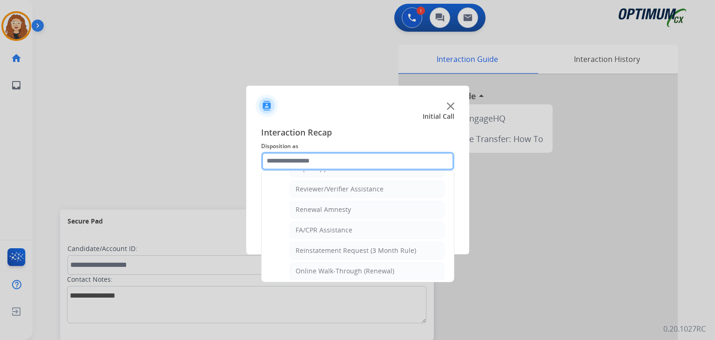
scroll to position [222, 0]
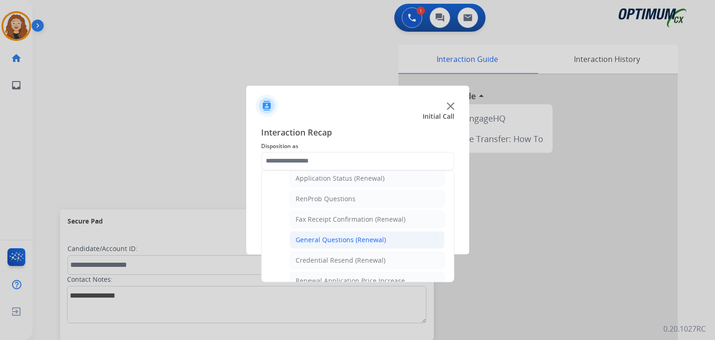
click at [366, 237] on div "General Questions (Renewal)" at bounding box center [341, 239] width 90 height 9
type input "**********"
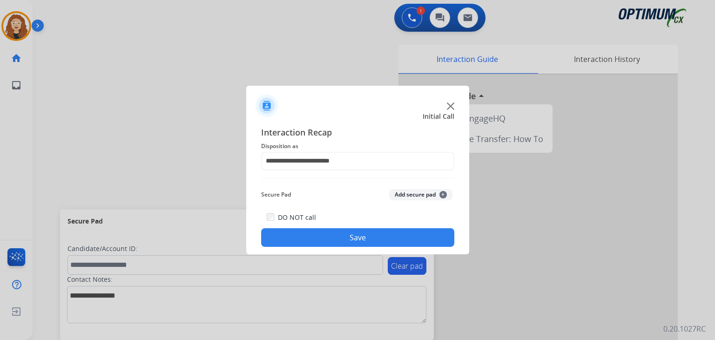
click at [366, 237] on button "Save" at bounding box center [357, 237] width 193 height 19
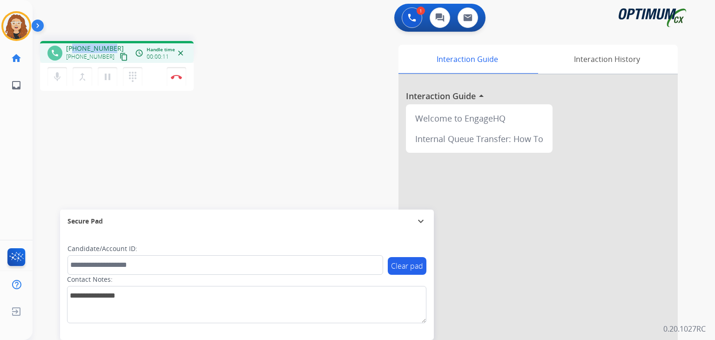
drag, startPoint x: 74, startPoint y: 48, endPoint x: 114, endPoint y: 39, distance: 41.0
click at [114, 41] on div "phone [PHONE_NUMBER] [PHONE_NUMBER] content_copy access_time Call metrics Queue…" at bounding box center [117, 52] width 154 height 22
click at [179, 80] on button "Disconnect" at bounding box center [177, 77] width 20 height 20
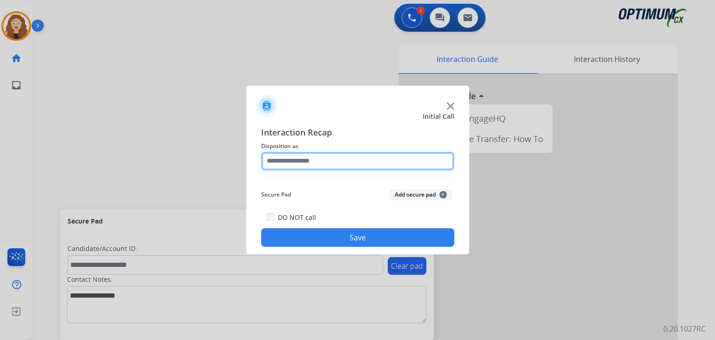
click at [298, 157] on input "text" at bounding box center [357, 161] width 193 height 19
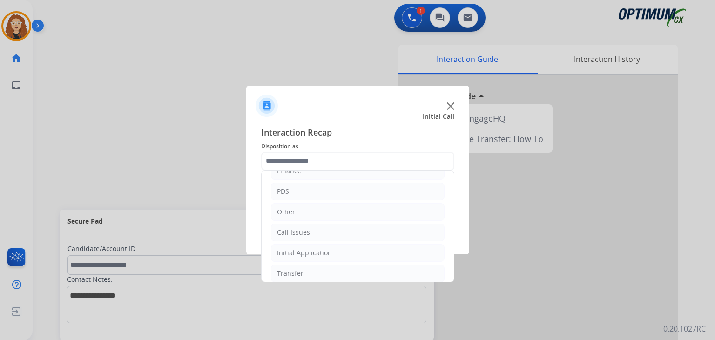
drag, startPoint x: 446, startPoint y: 221, endPoint x: 451, endPoint y: 287, distance: 65.8
click at [0, 287] on app-contact-recap-modal "Initial Call Interaction Recap Disposition as Bookstore Finance PDS Other Call …" at bounding box center [0, 170] width 0 height 340
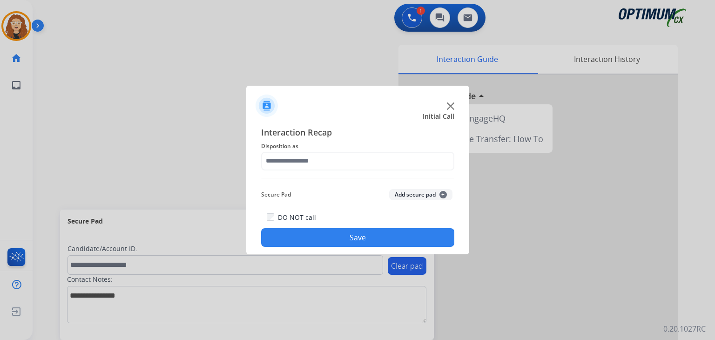
click at [366, 145] on span "Disposition as" at bounding box center [357, 146] width 193 height 11
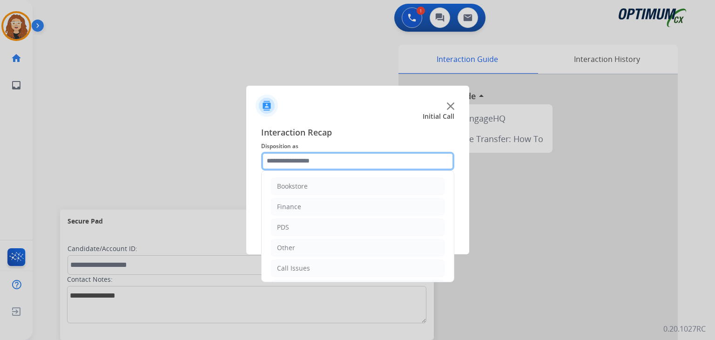
click at [337, 157] on input "text" at bounding box center [357, 161] width 193 height 19
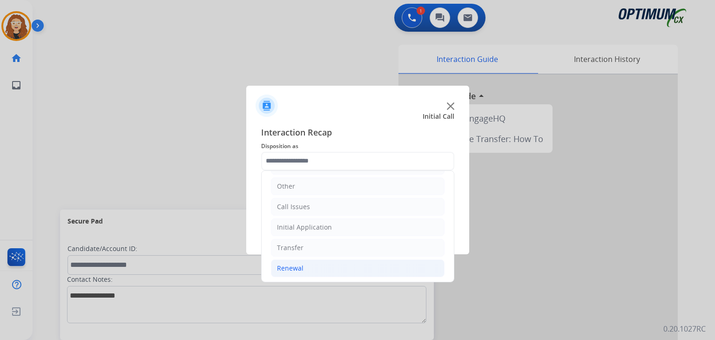
click at [391, 272] on li "Renewal" at bounding box center [358, 268] width 174 height 18
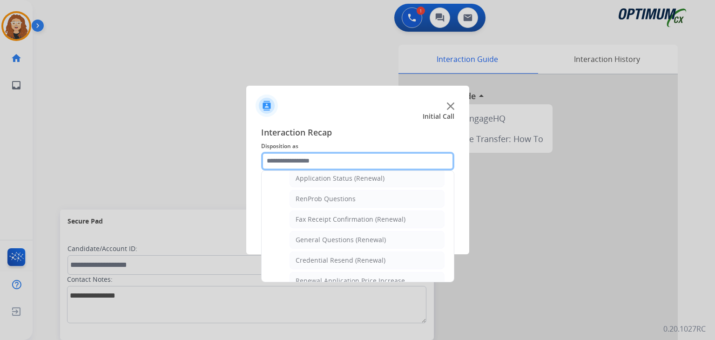
scroll to position [223, 0]
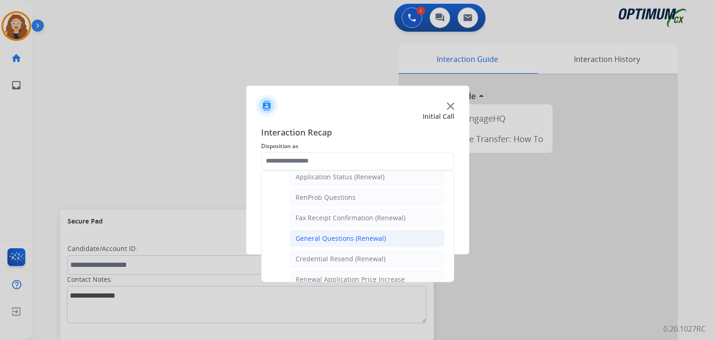
click at [398, 237] on li "General Questions (Renewal)" at bounding box center [367, 239] width 155 height 18
type input "**********"
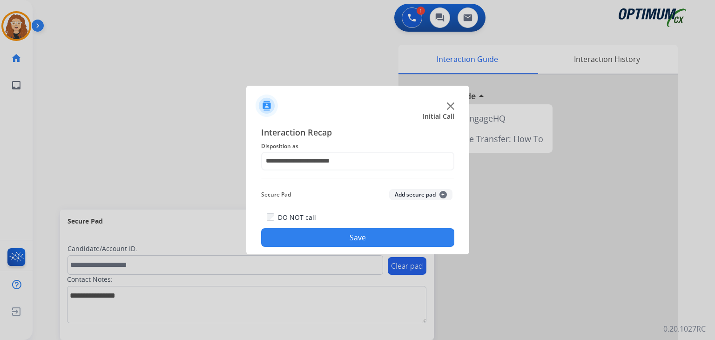
drag, startPoint x: 385, startPoint y: 237, endPoint x: 297, endPoint y: 82, distance: 177.6
click at [384, 234] on button "Save" at bounding box center [357, 237] width 193 height 19
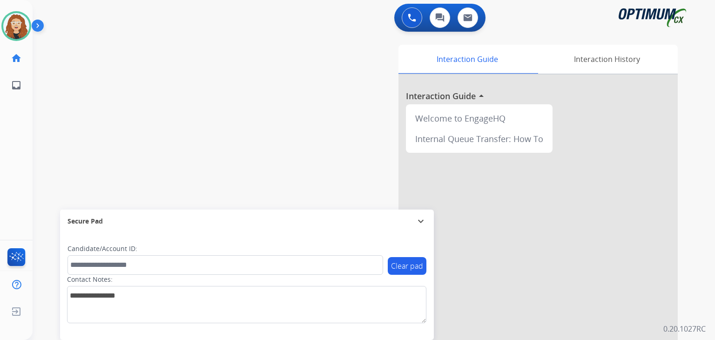
click at [56, 124] on div "swap_horiz Break voice bridge close_fullscreen Connect 3-Way Call merge_type Se…" at bounding box center [363, 228] width 660 height 388
click at [67, 187] on div "swap_horiz Break voice bridge close_fullscreen Connect 3-Way Call merge_type Se…" at bounding box center [363, 228] width 660 height 388
click at [22, 27] on img at bounding box center [16, 26] width 26 height 26
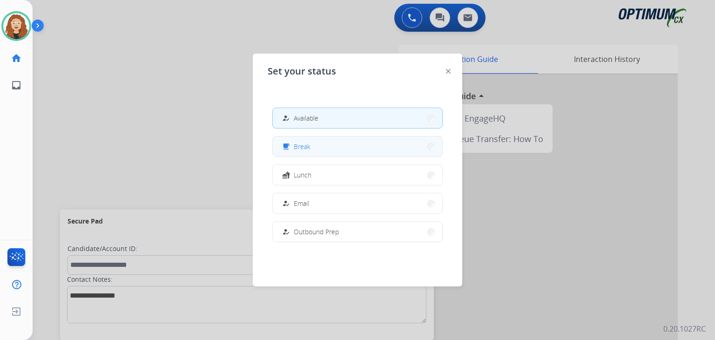
click at [311, 148] on button "free_breakfast Break" at bounding box center [357, 146] width 169 height 20
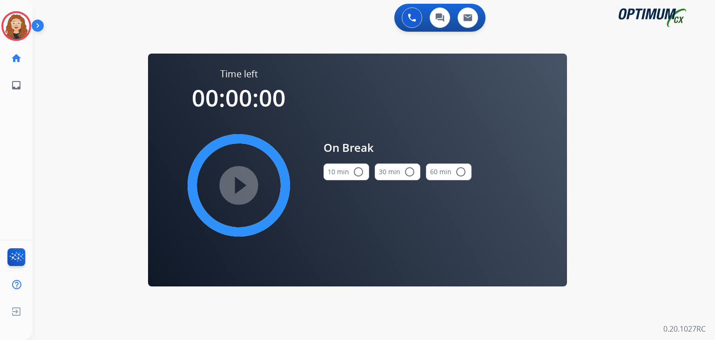
click at [359, 173] on mat-icon "radio_button_unchecked" at bounding box center [358, 171] width 11 height 11
click at [243, 183] on mat-icon "play_circle_filled" at bounding box center [238, 185] width 11 height 11
click at [74, 173] on div "0 Voice Interactions 0 Chat Interactions 0 Email Interactions swap_horiz Break …" at bounding box center [374, 170] width 682 height 340
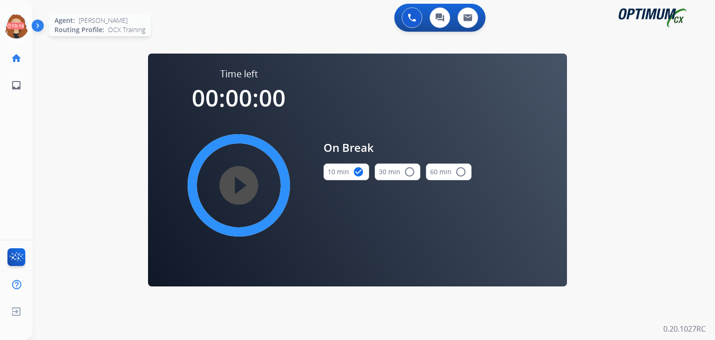
click at [15, 25] on icon at bounding box center [16, 26] width 30 height 30
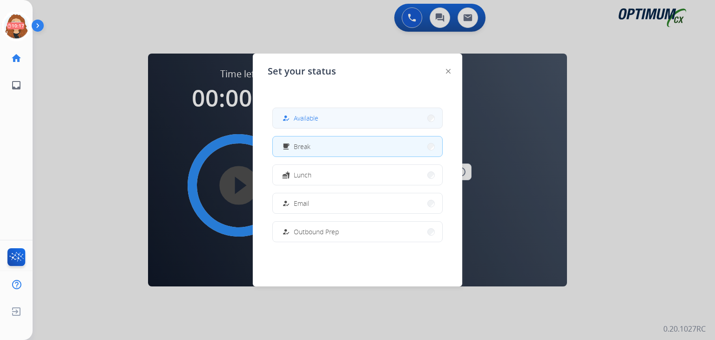
click at [325, 121] on button "how_to_reg Available" at bounding box center [357, 118] width 169 height 20
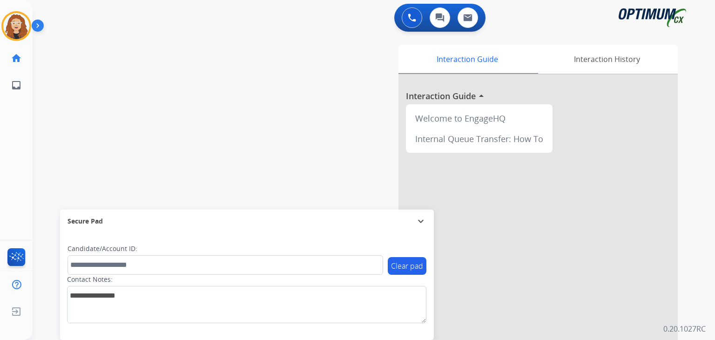
click at [58, 138] on div "swap_horiz Break voice bridge close_fullscreen Connect 3-Way Call merge_type Se…" at bounding box center [363, 228] width 660 height 388
click at [71, 108] on div "swap_horiz Break voice bridge close_fullscreen Connect 3-Way Call merge_type Se…" at bounding box center [363, 228] width 660 height 388
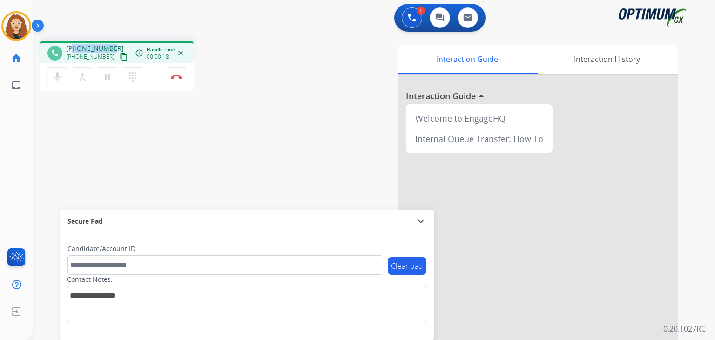
drag, startPoint x: 75, startPoint y: 49, endPoint x: 114, endPoint y: 44, distance: 39.4
click at [115, 45] on div "[PHONE_NUMBER] [PHONE_NUMBER] content_copy" at bounding box center [97, 53] width 63 height 19
click at [177, 79] on img at bounding box center [176, 76] width 11 height 5
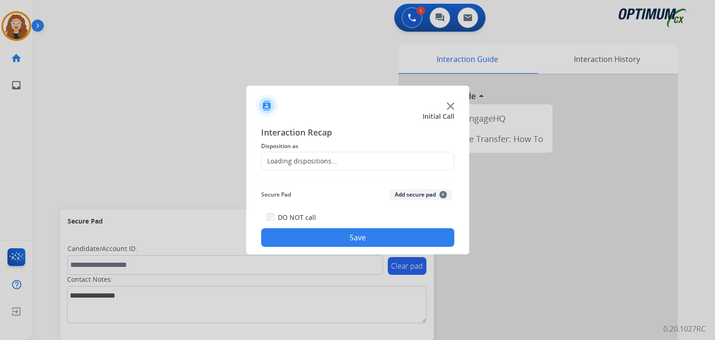
click at [298, 159] on div "Loading dispositions..." at bounding box center [299, 160] width 75 height 9
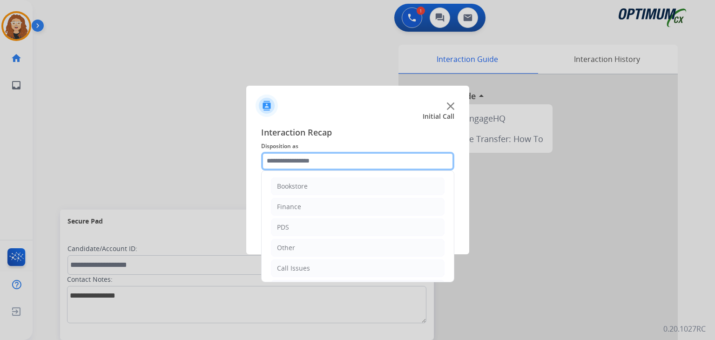
click at [304, 161] on input "text" at bounding box center [357, 161] width 193 height 19
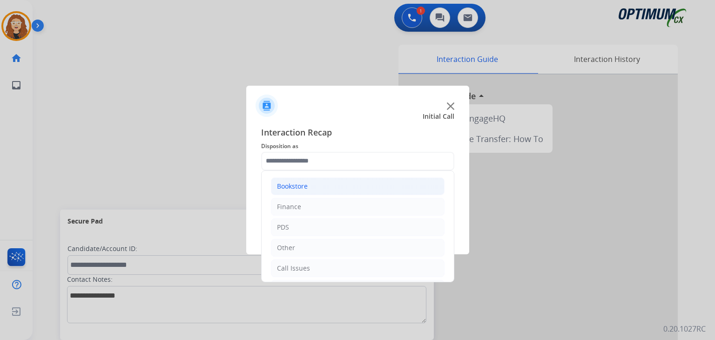
click at [304, 185] on div "Bookstore" at bounding box center [292, 186] width 31 height 9
click at [326, 268] on div "Order Status" at bounding box center [316, 268] width 40 height 9
type input "**********"
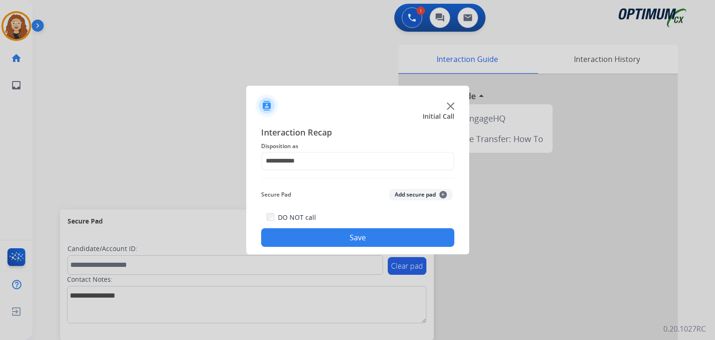
click at [322, 238] on button "Save" at bounding box center [357, 237] width 193 height 19
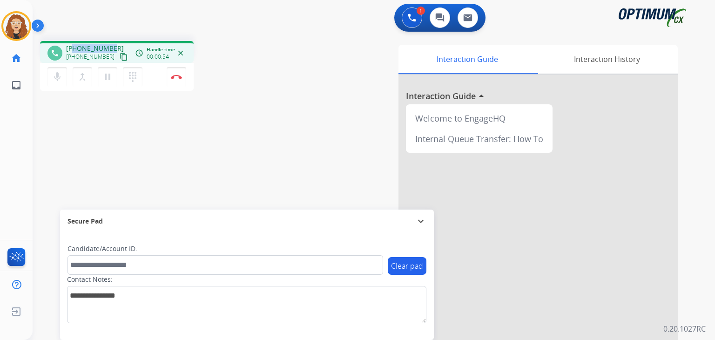
drag, startPoint x: 74, startPoint y: 48, endPoint x: 110, endPoint y: 42, distance: 36.3
click at [110, 42] on div "phone [PHONE_NUMBER] [PHONE_NUMBER] content_copy access_time Call metrics Queue…" at bounding box center [117, 52] width 154 height 22
click at [176, 79] on button "Disconnect" at bounding box center [177, 77] width 20 height 20
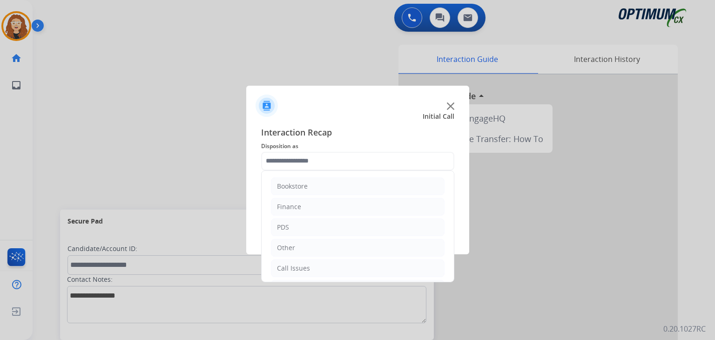
click at [297, 160] on input "text" at bounding box center [357, 161] width 193 height 19
drag, startPoint x: 366, startPoint y: 225, endPoint x: 389, endPoint y: 231, distance: 23.2
click at [367, 225] on li "Initial Application" at bounding box center [358, 227] width 174 height 18
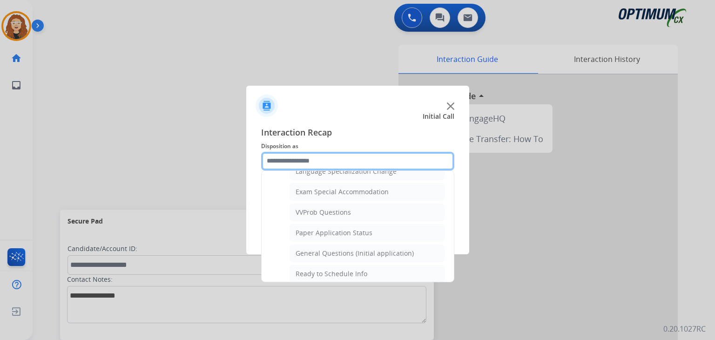
scroll to position [484, 0]
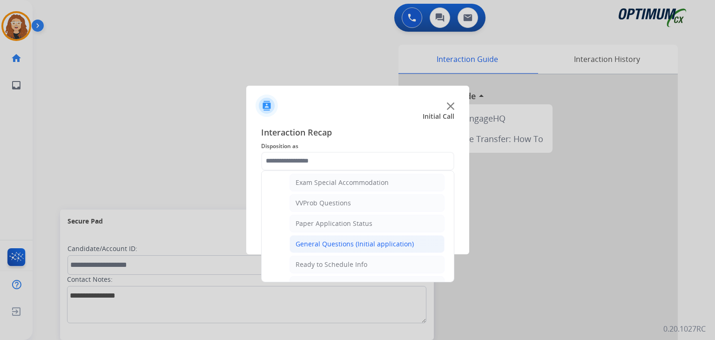
click at [396, 239] on div "General Questions (Initial application)" at bounding box center [355, 243] width 118 height 9
type input "**********"
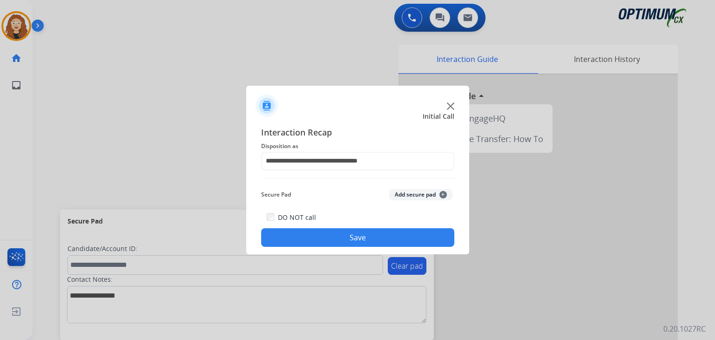
click at [393, 236] on button "Save" at bounding box center [357, 237] width 193 height 19
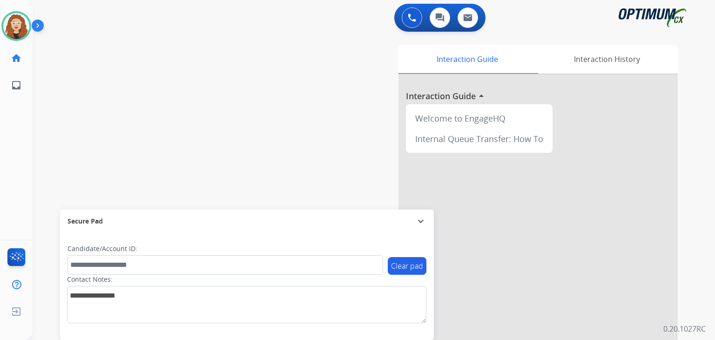
click at [73, 156] on div "swap_horiz Break voice bridge close_fullscreen Connect 3-Way Call merge_type Se…" at bounding box center [363, 228] width 660 height 388
click at [59, 17] on div "0 Voice Interactions 0 Chat Interactions 0 Email Interactions" at bounding box center [368, 19] width 649 height 30
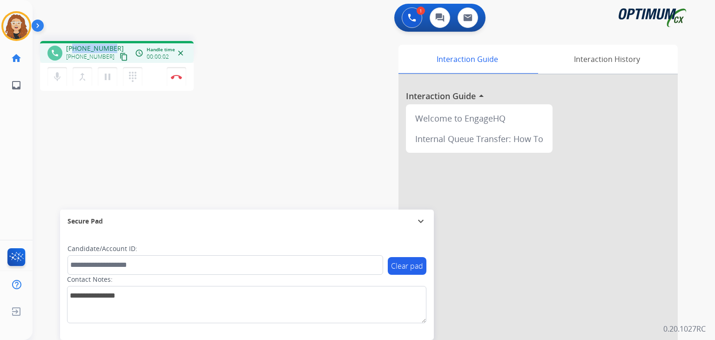
drag, startPoint x: 76, startPoint y: 46, endPoint x: 112, endPoint y: 40, distance: 36.0
click at [112, 40] on div "phone [PHONE_NUMBER] [PHONE_NUMBER] content_copy access_time Call metrics Queue…" at bounding box center [363, 228] width 660 height 388
click at [177, 81] on button "Disconnect" at bounding box center [177, 77] width 20 height 20
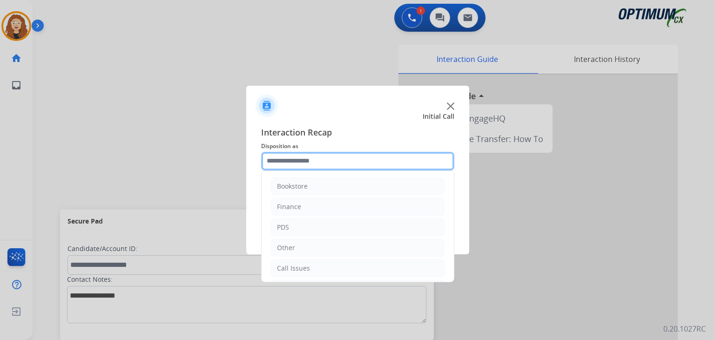
click at [311, 161] on input "text" at bounding box center [357, 161] width 193 height 19
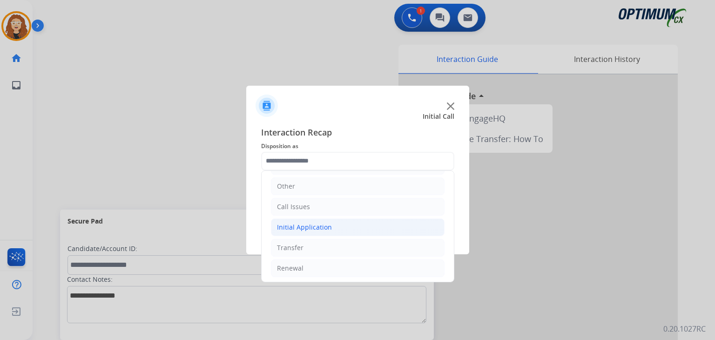
click at [328, 226] on div "Initial Application" at bounding box center [304, 227] width 55 height 9
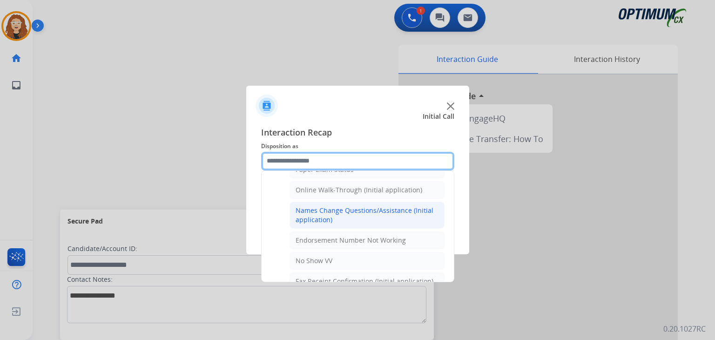
scroll to position [197, 0]
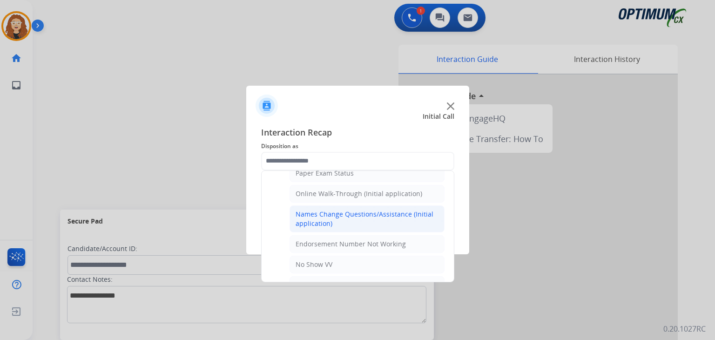
click at [410, 210] on div "Names Change Questions/Assistance (Initial application)" at bounding box center [367, 218] width 143 height 19
type input "**********"
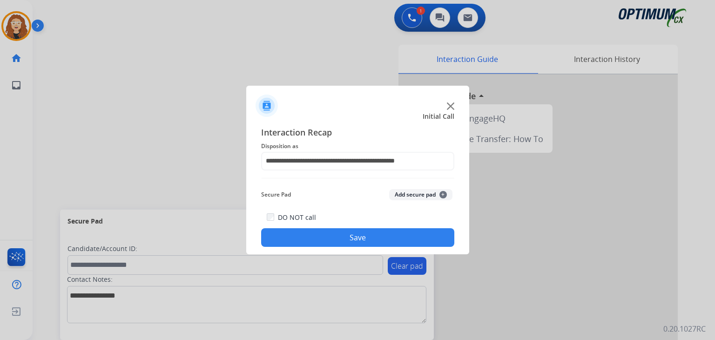
click at [374, 236] on button "Save" at bounding box center [357, 237] width 193 height 19
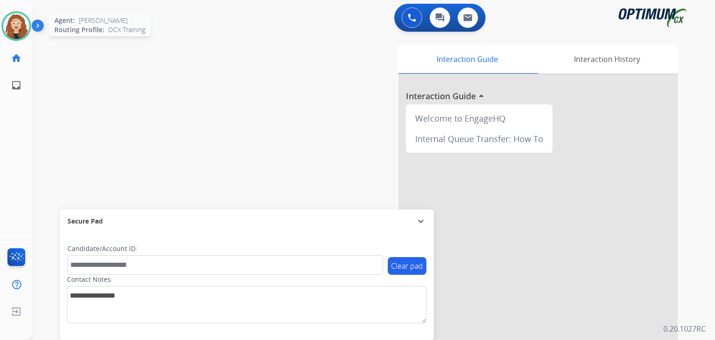
click at [7, 16] on div at bounding box center [16, 26] width 30 height 30
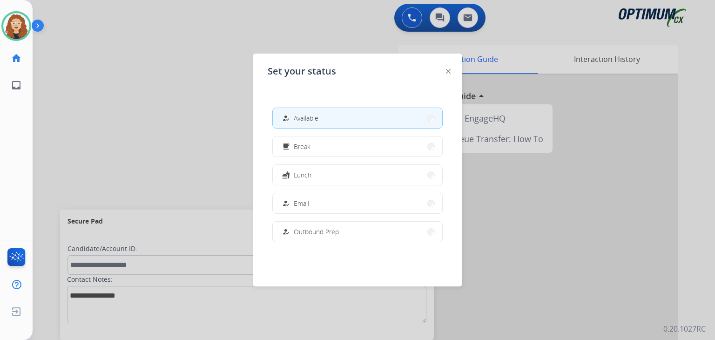
scroll to position [232, 0]
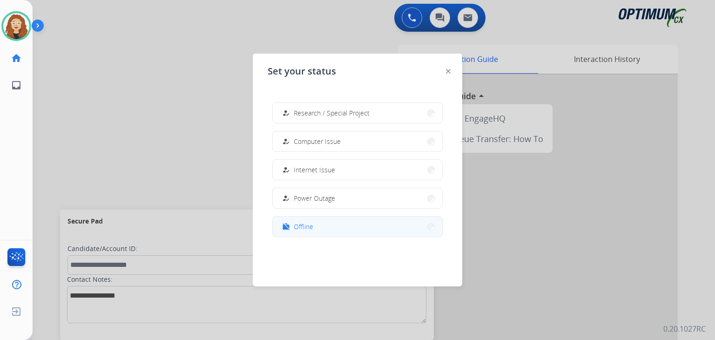
click at [345, 231] on button "work_off Offline" at bounding box center [357, 226] width 169 height 20
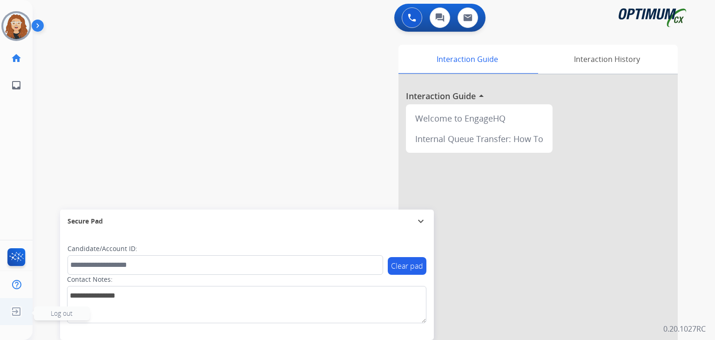
click at [15, 311] on img at bounding box center [16, 312] width 17 height 18
click at [47, 315] on span "Log out" at bounding box center [62, 313] width 56 height 14
